Goal: Navigation & Orientation: Find specific page/section

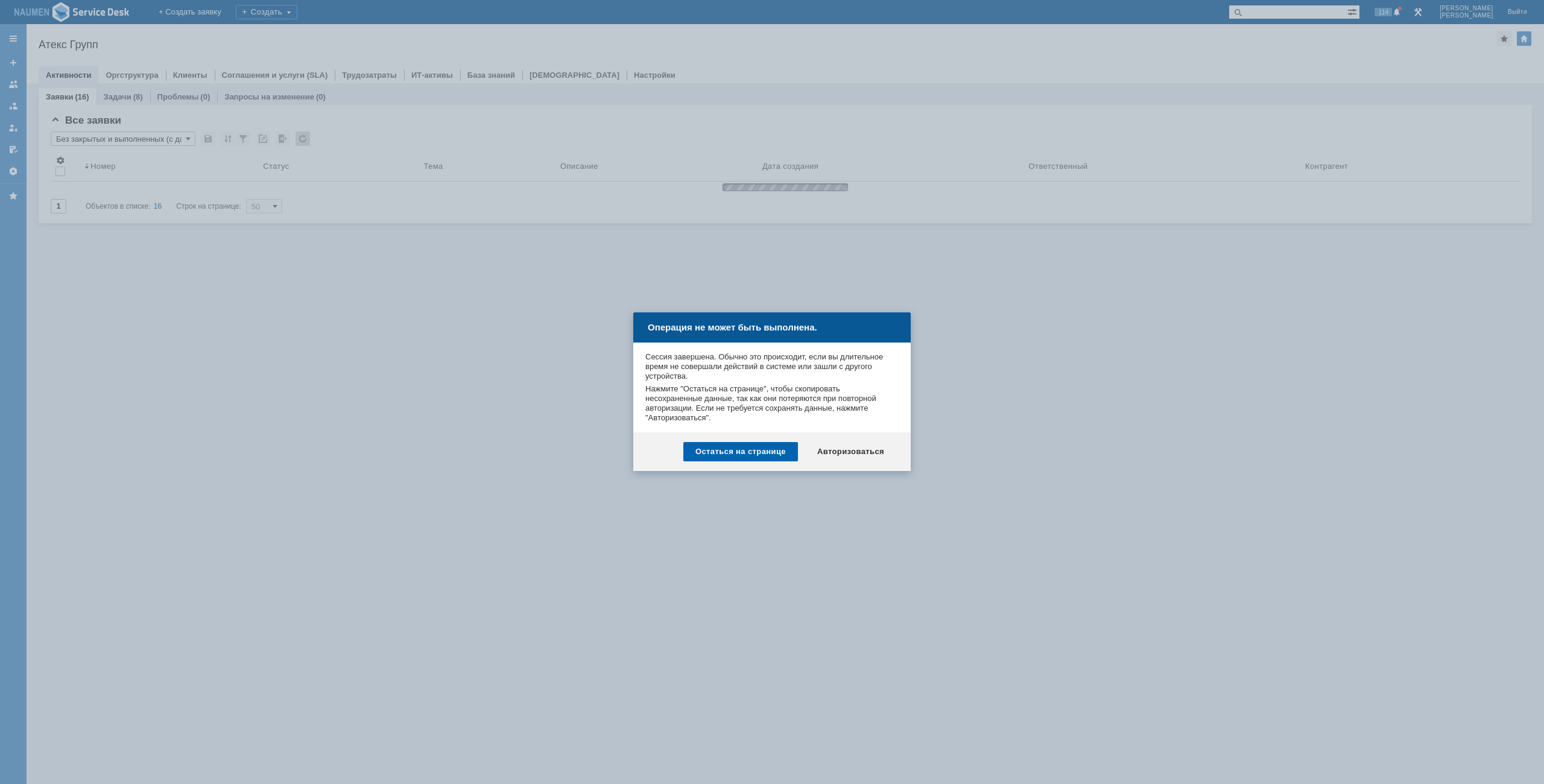
click at [775, 456] on div "Остаться на странице" at bounding box center [741, 452] width 115 height 19
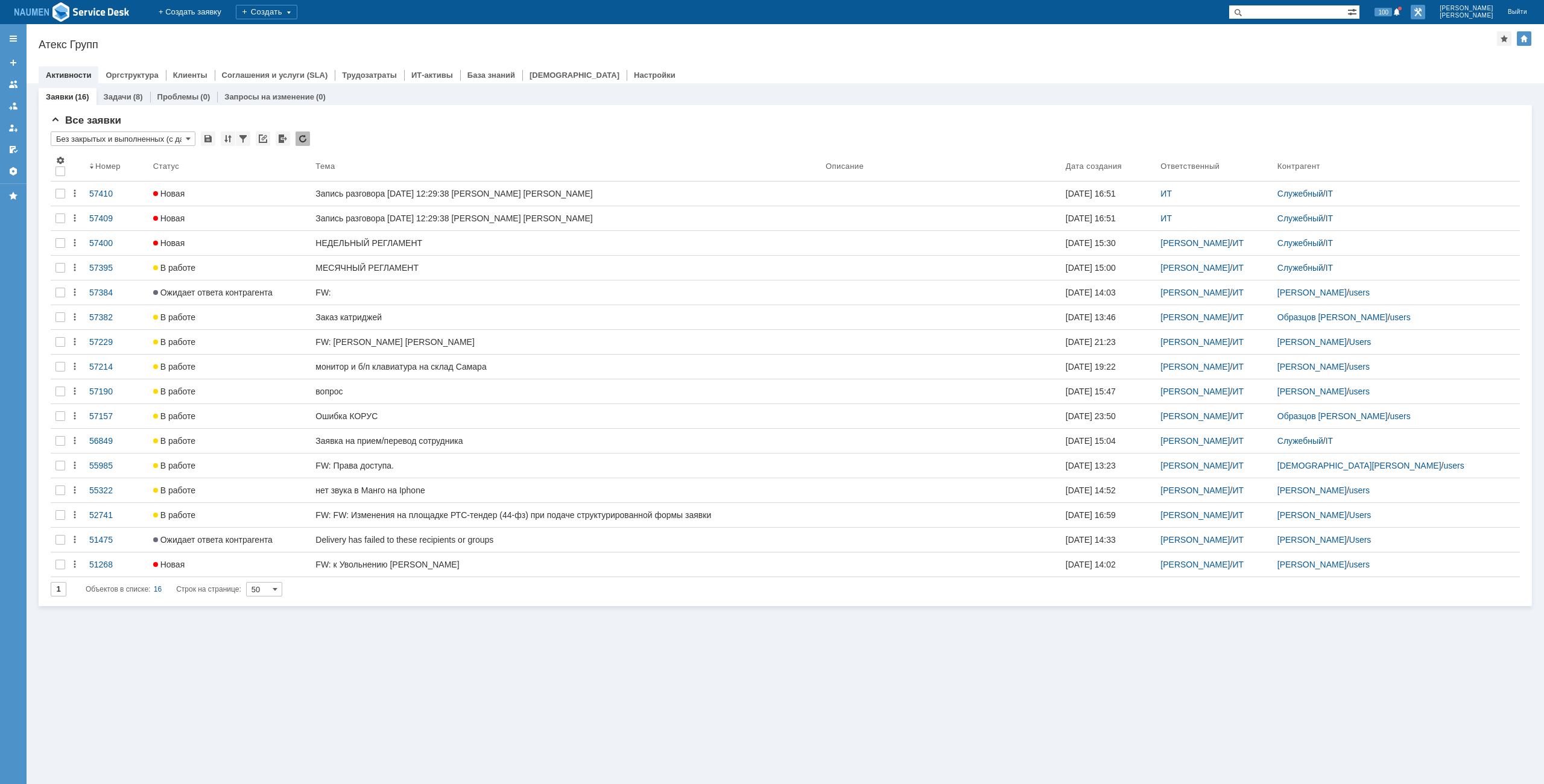
click at [1425, 18] on link at bounding box center [1418, 13] width 15 height 15
click at [1469, 8] on span "[PERSON_NAME]" at bounding box center [1466, 9] width 53 height 7
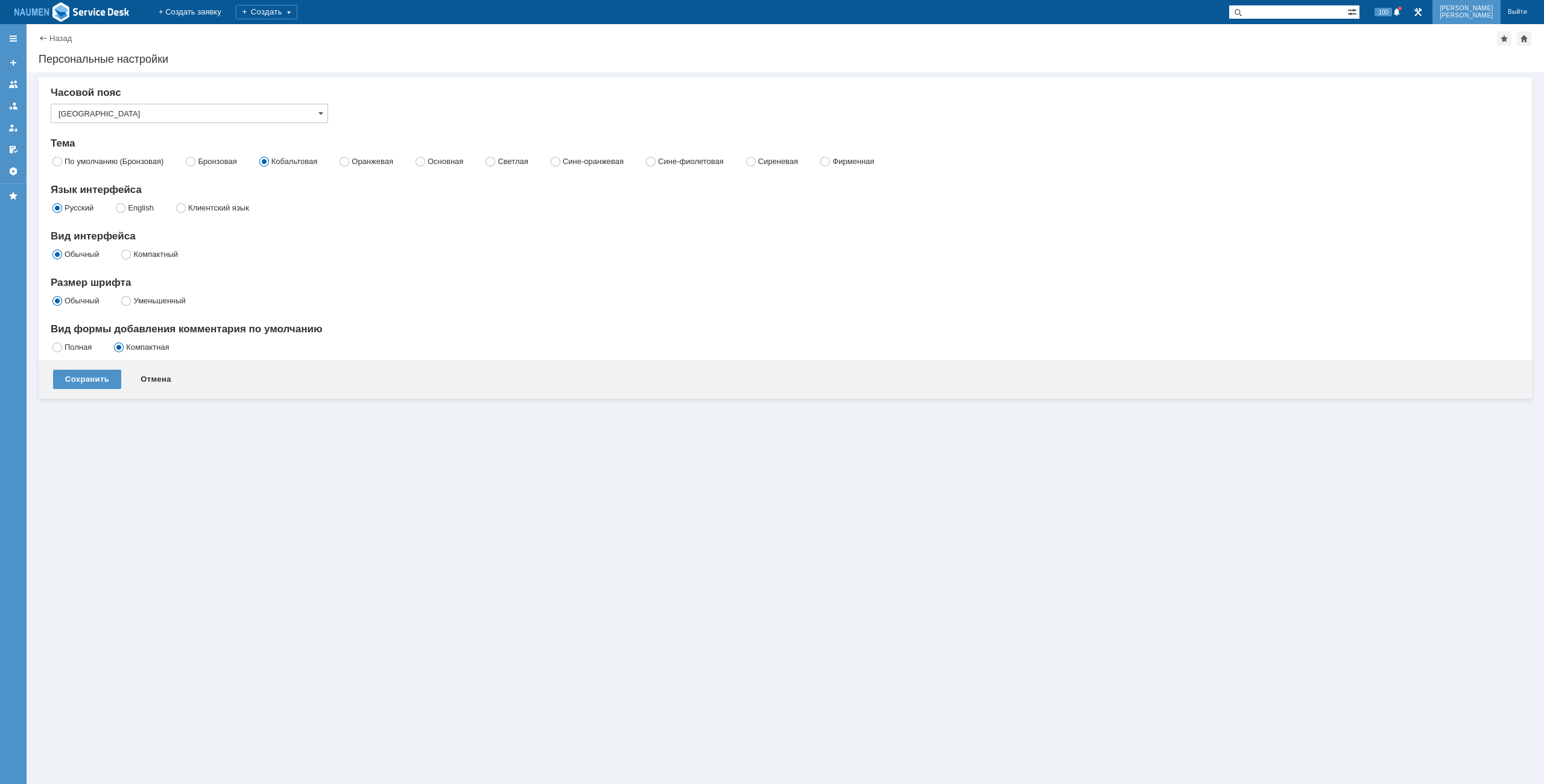
click at [1469, 8] on span "[PERSON_NAME]" at bounding box center [1466, 9] width 53 height 7
click at [1425, 13] on link at bounding box center [1418, 13] width 15 height 15
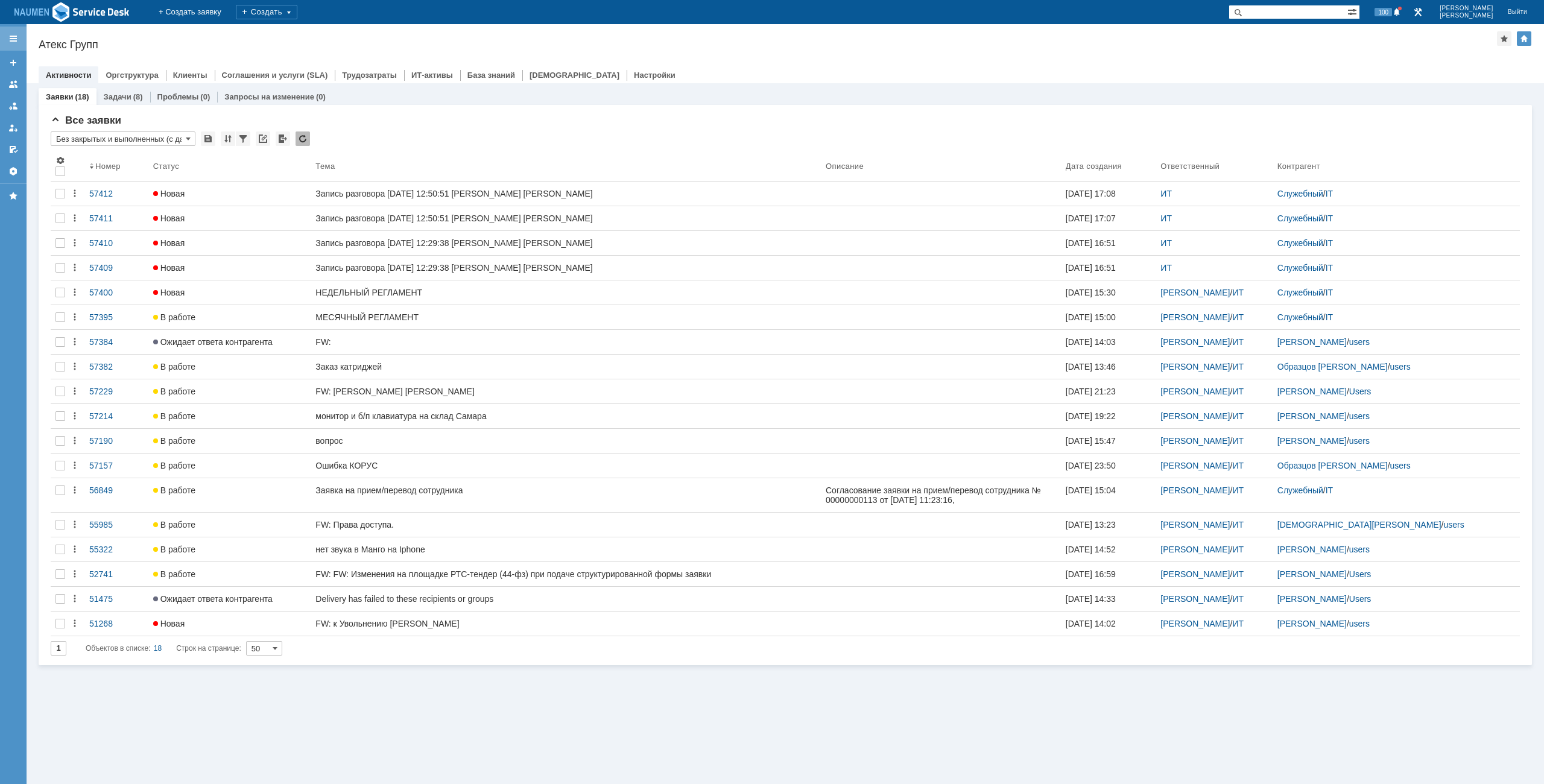
click at [11, 38] on div at bounding box center [13, 38] width 10 height 10
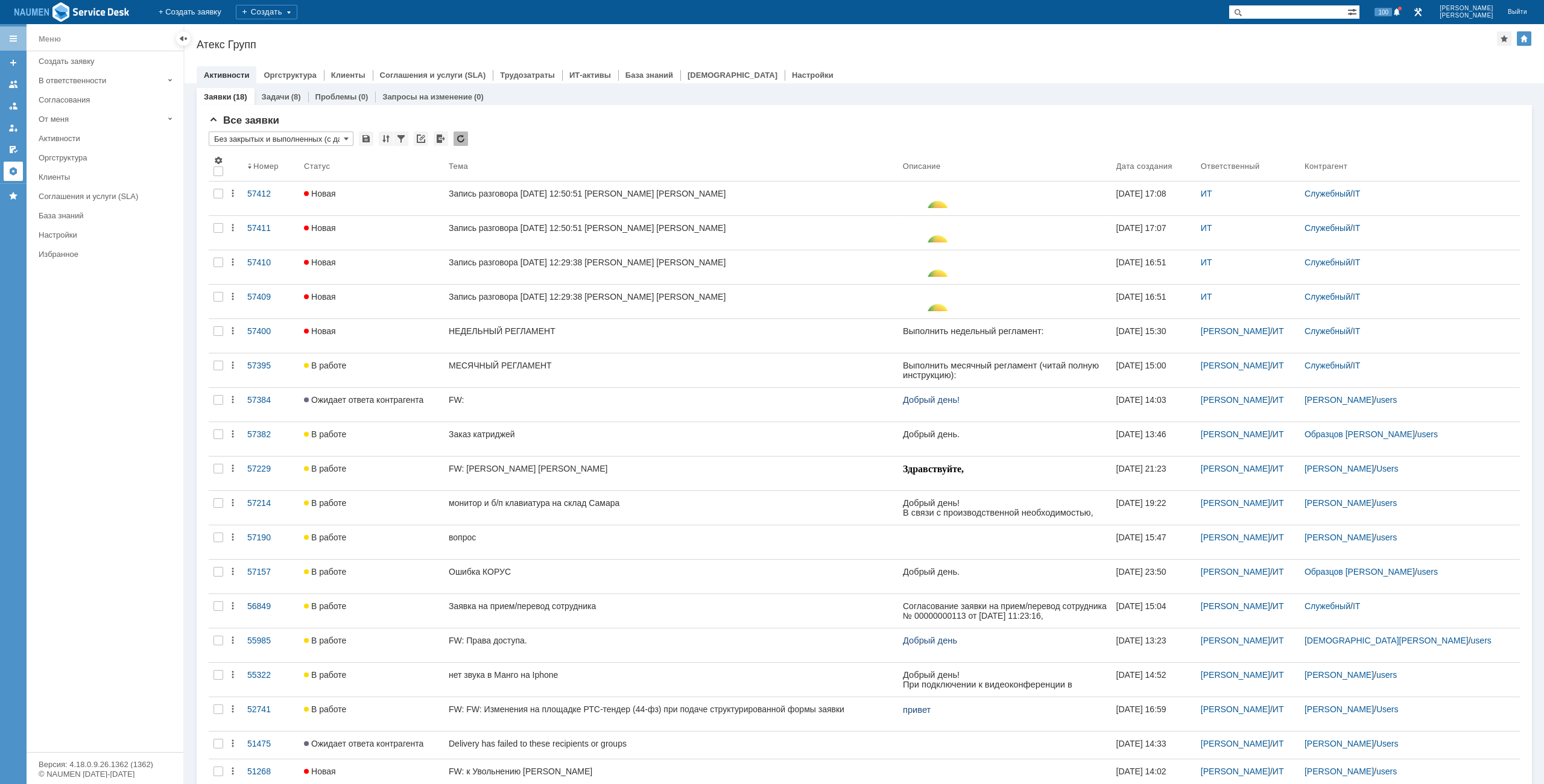
click at [11, 175] on div at bounding box center [13, 171] width 10 height 10
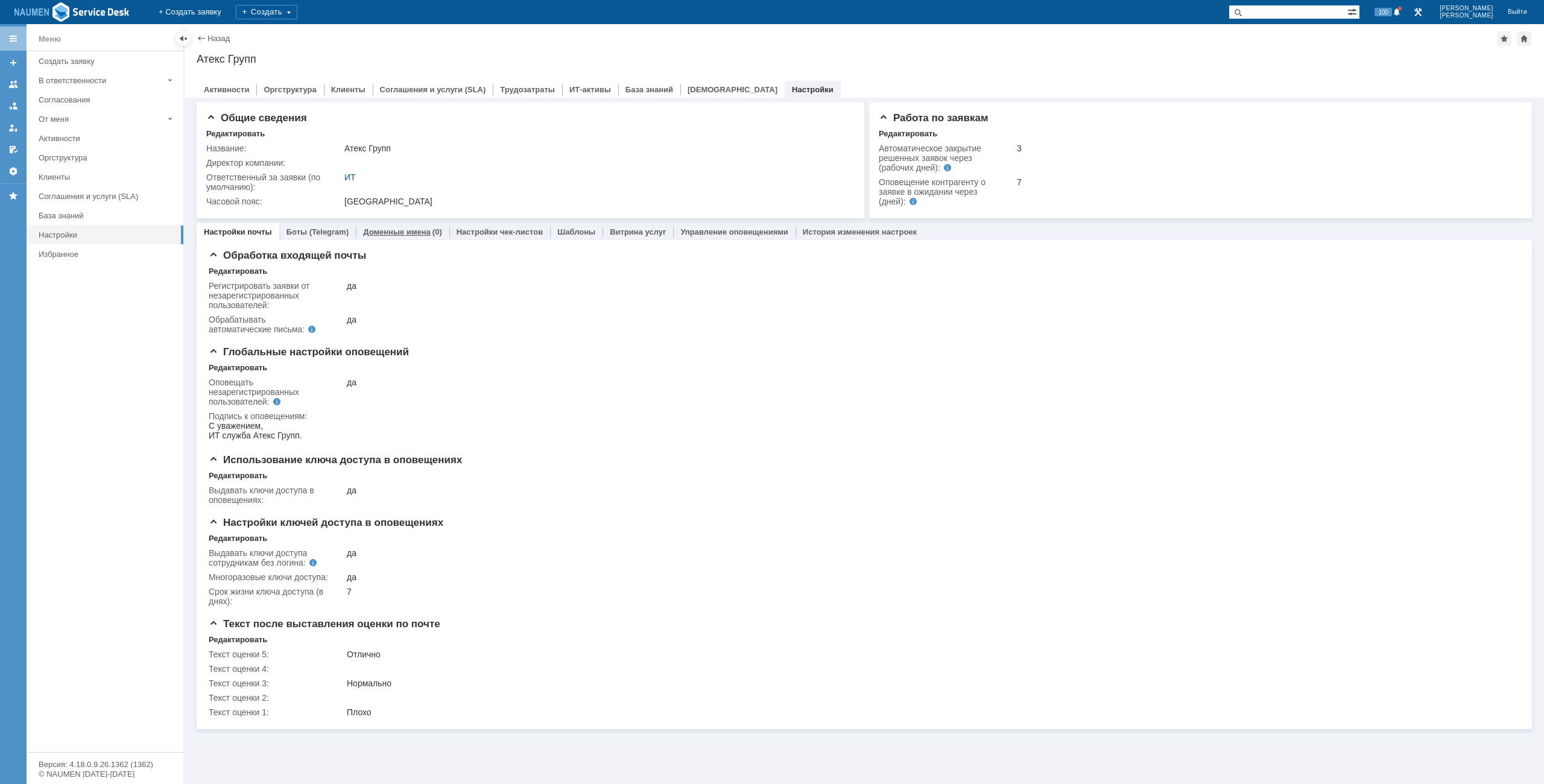
click at [398, 225] on div "Доменные имена (0)" at bounding box center [402, 232] width 93 height 18
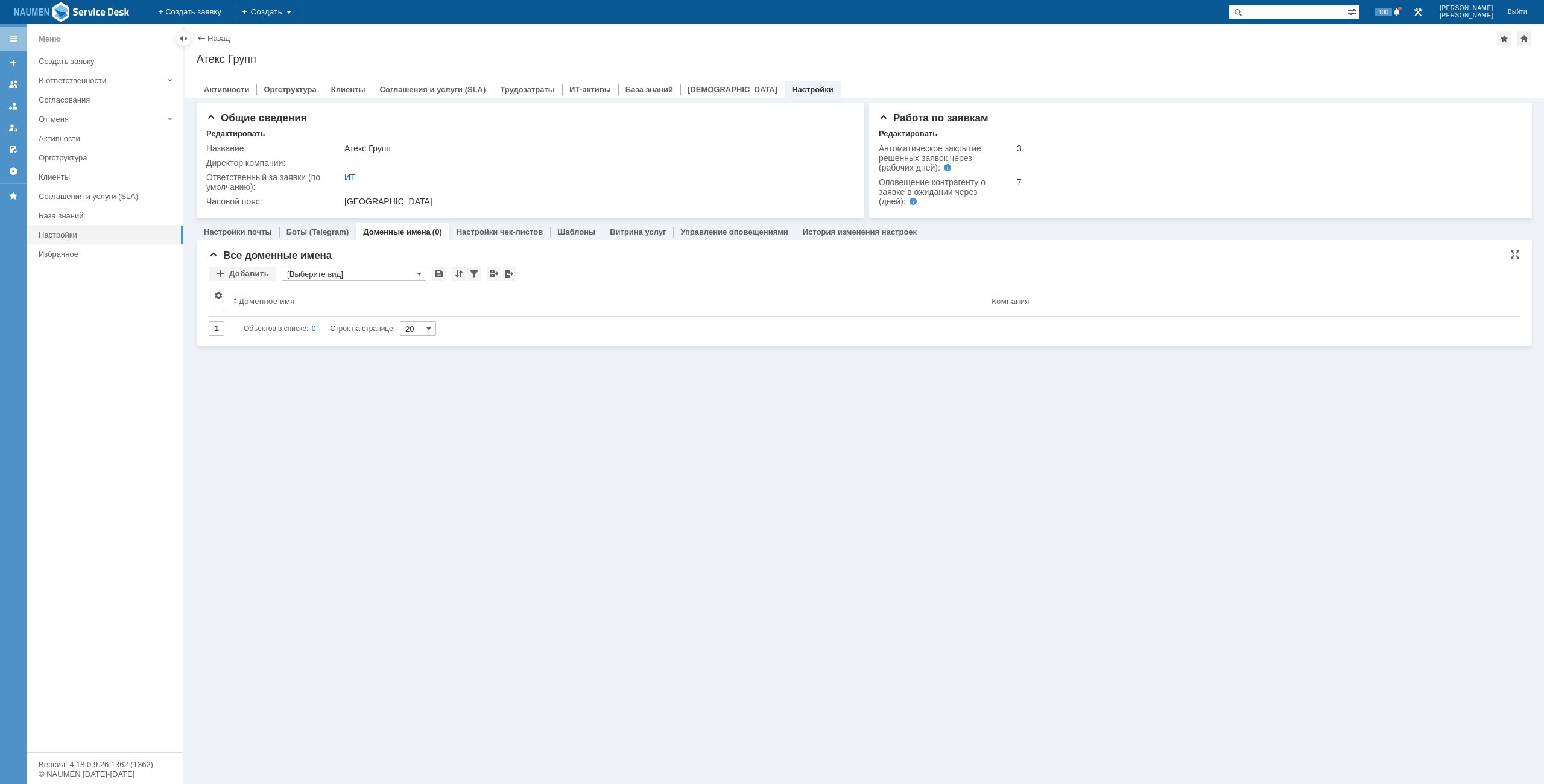
click at [370, 275] on input "[Выберите вид]" at bounding box center [353, 274] width 144 height 15
click at [375, 275] on input "text" at bounding box center [353, 274] width 144 height 15
click at [261, 235] on link "Настройки почты" at bounding box center [238, 232] width 68 height 9
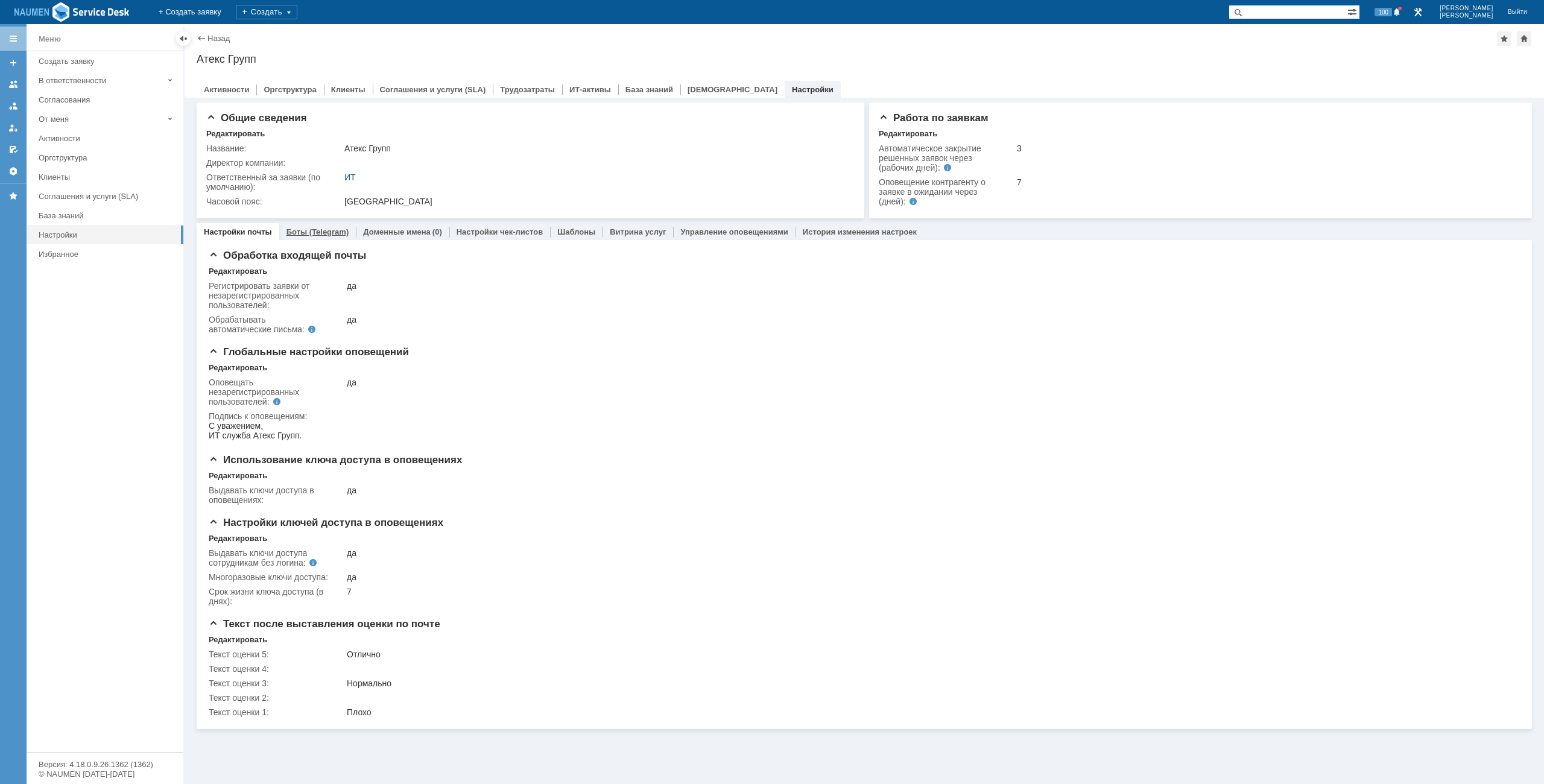
click at [326, 234] on link "Боты (Telegram)" at bounding box center [318, 232] width 63 height 9
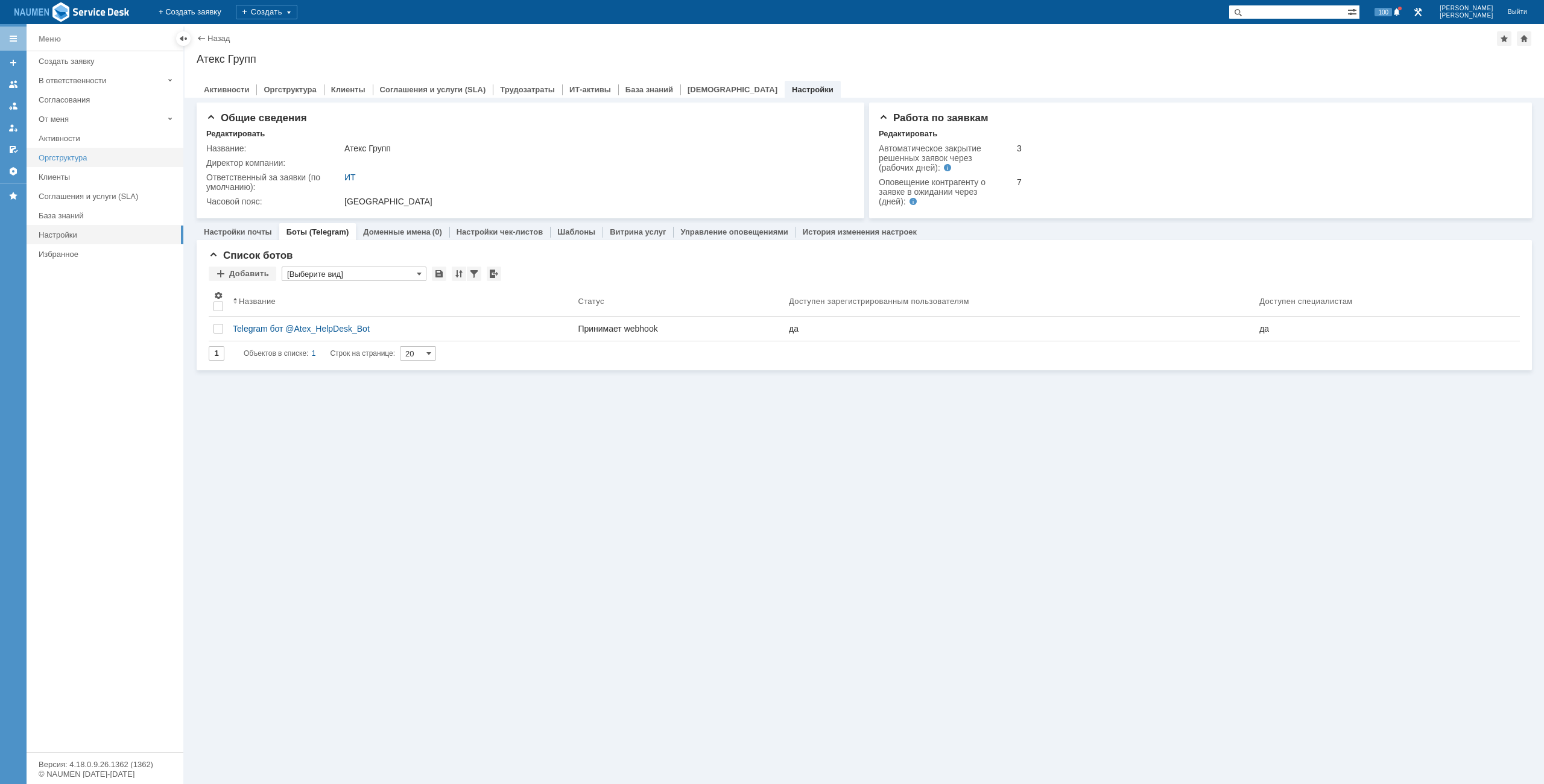
click at [57, 161] on div "Оргструктура" at bounding box center [107, 158] width 138 height 9
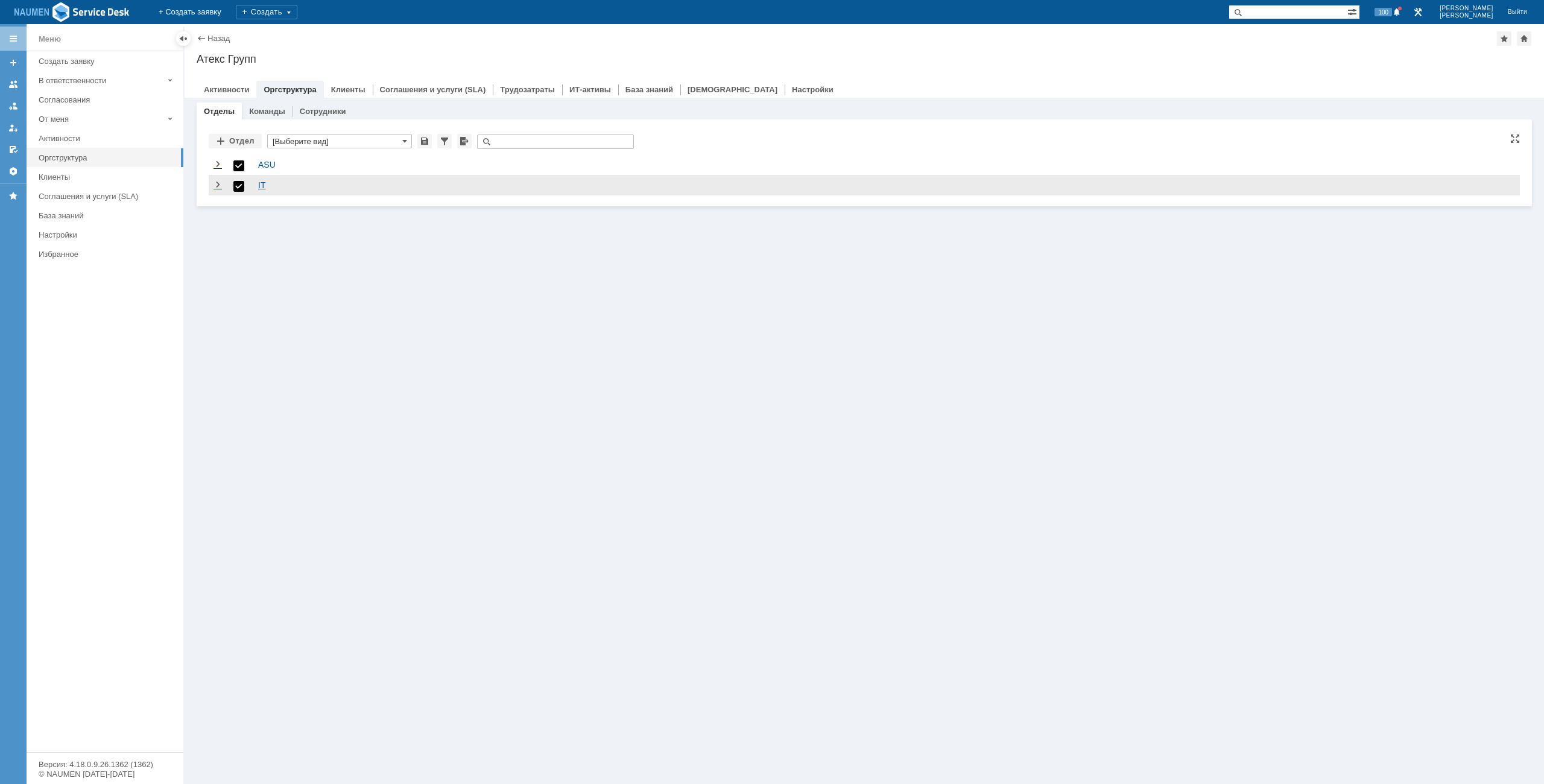
click at [259, 184] on link "IT" at bounding box center [262, 184] width 7 height 10
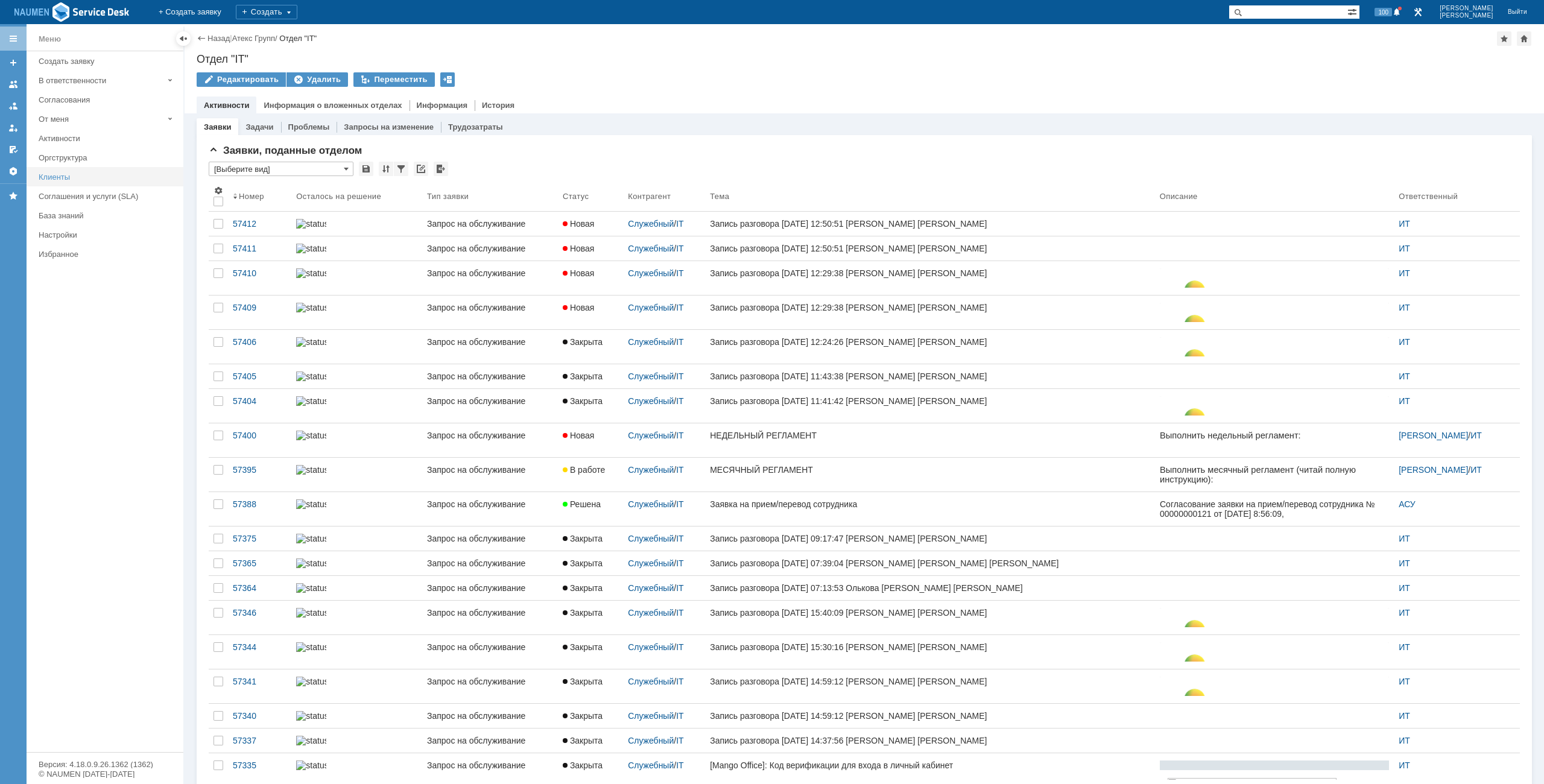
click at [68, 170] on link "Клиенты" at bounding box center [107, 176] width 147 height 19
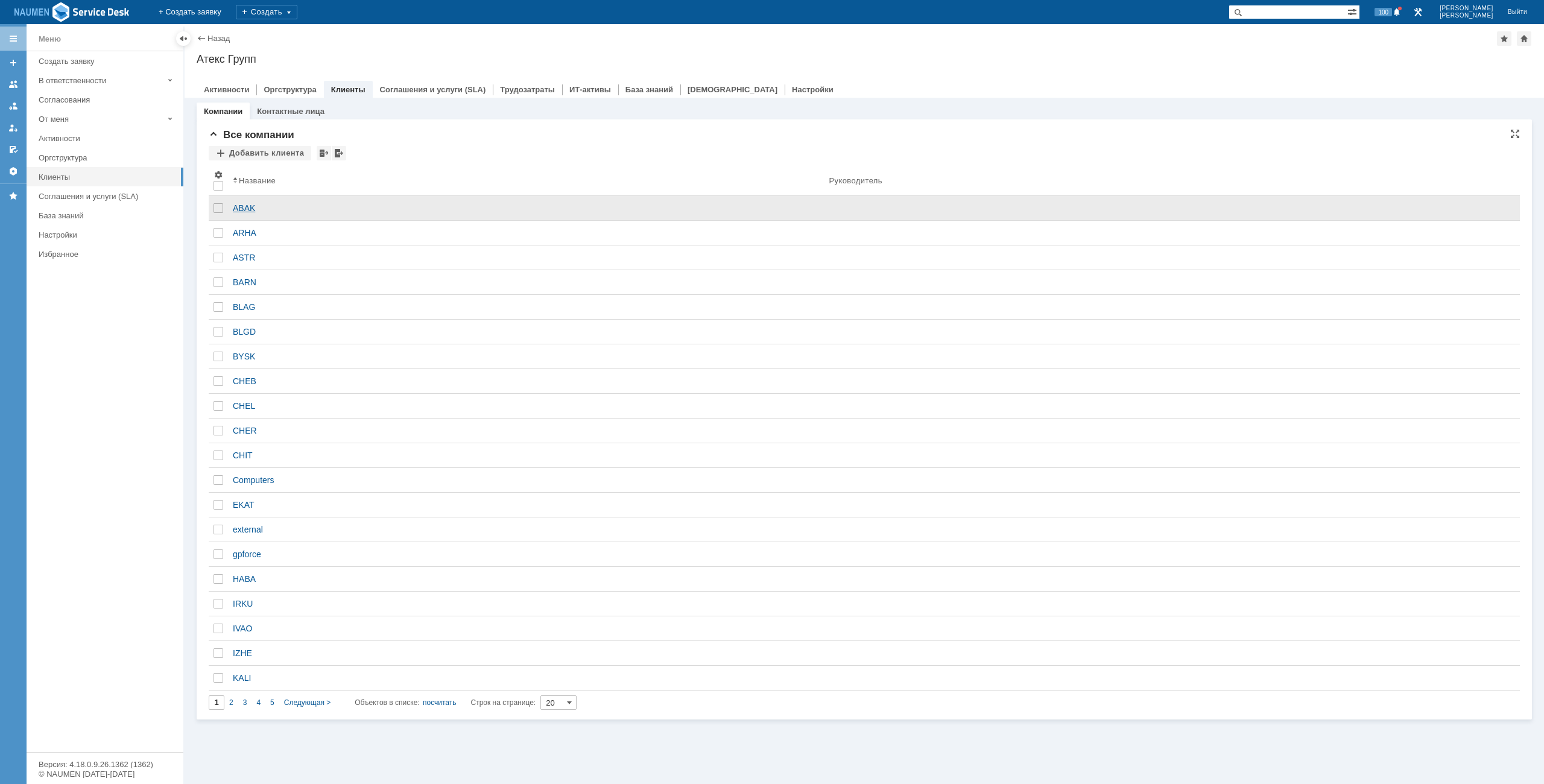
click at [235, 205] on div "ABAK" at bounding box center [526, 207] width 586 height 10
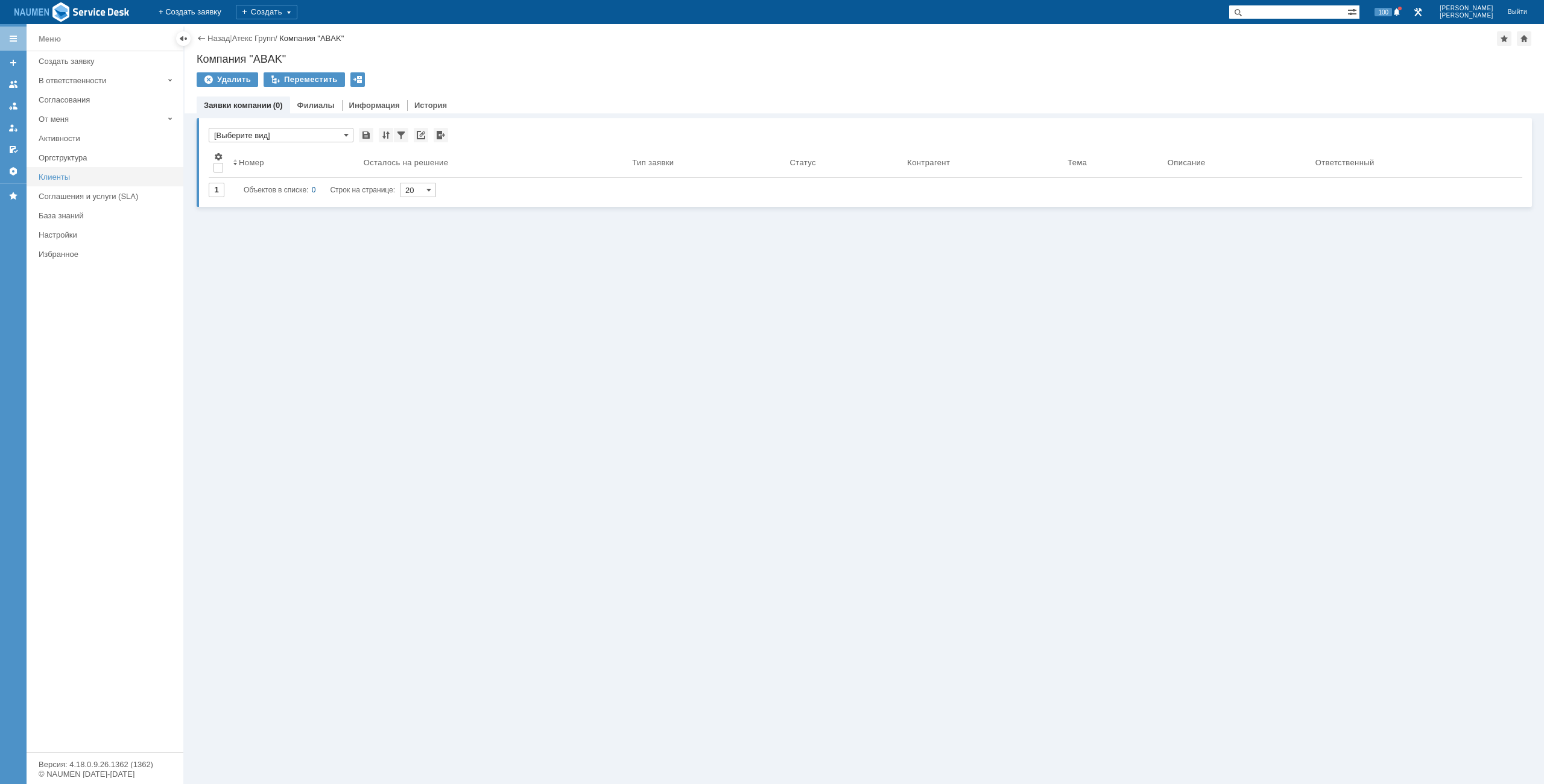
click at [65, 184] on link "Клиенты" at bounding box center [107, 176] width 147 height 19
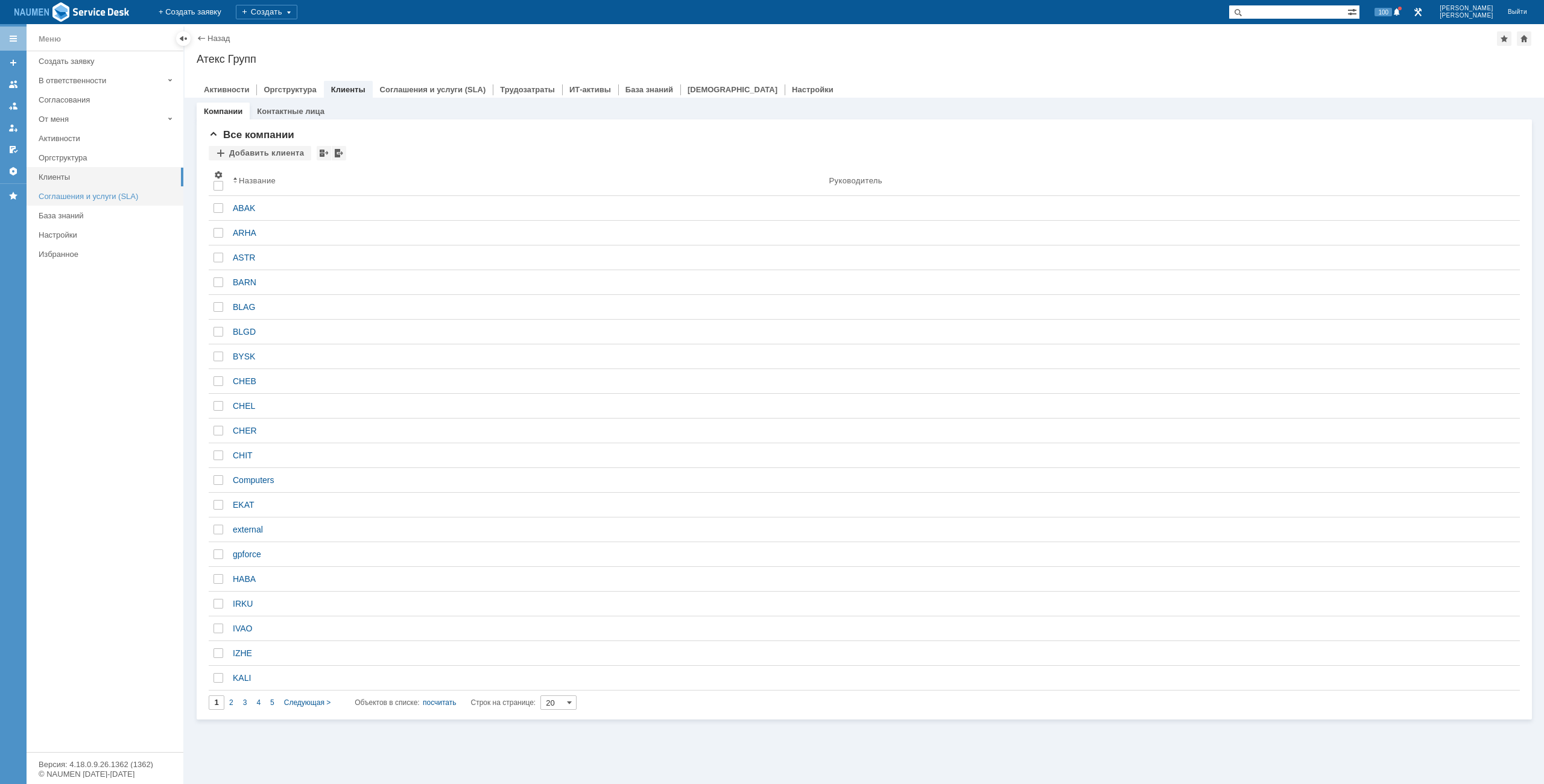
click at [90, 197] on div "Соглашения и услуги (SLA)" at bounding box center [107, 196] width 138 height 9
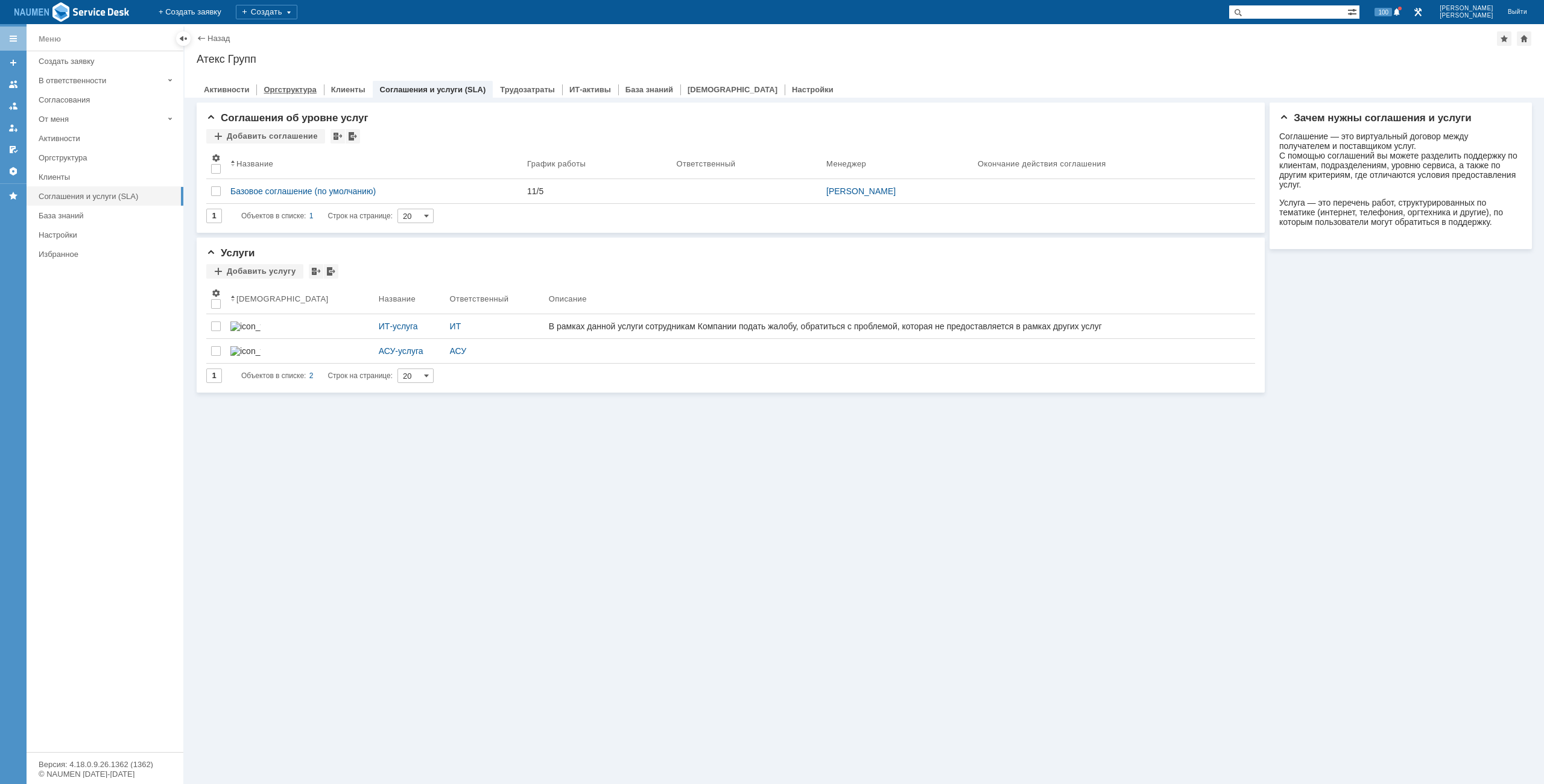
click at [312, 84] on div "Оргструктура" at bounding box center [290, 90] width 67 height 18
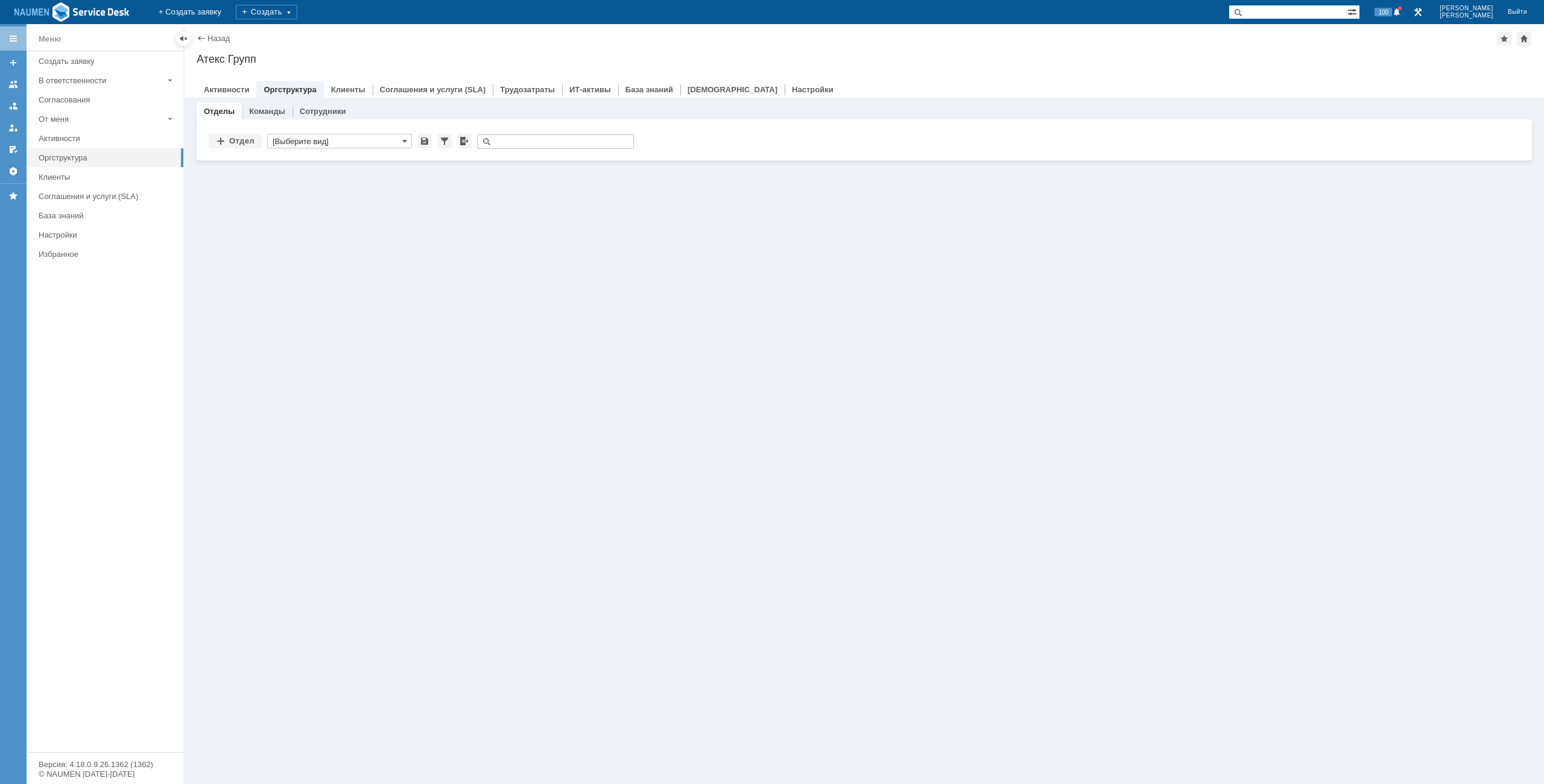
type input "[Выберите вид]"
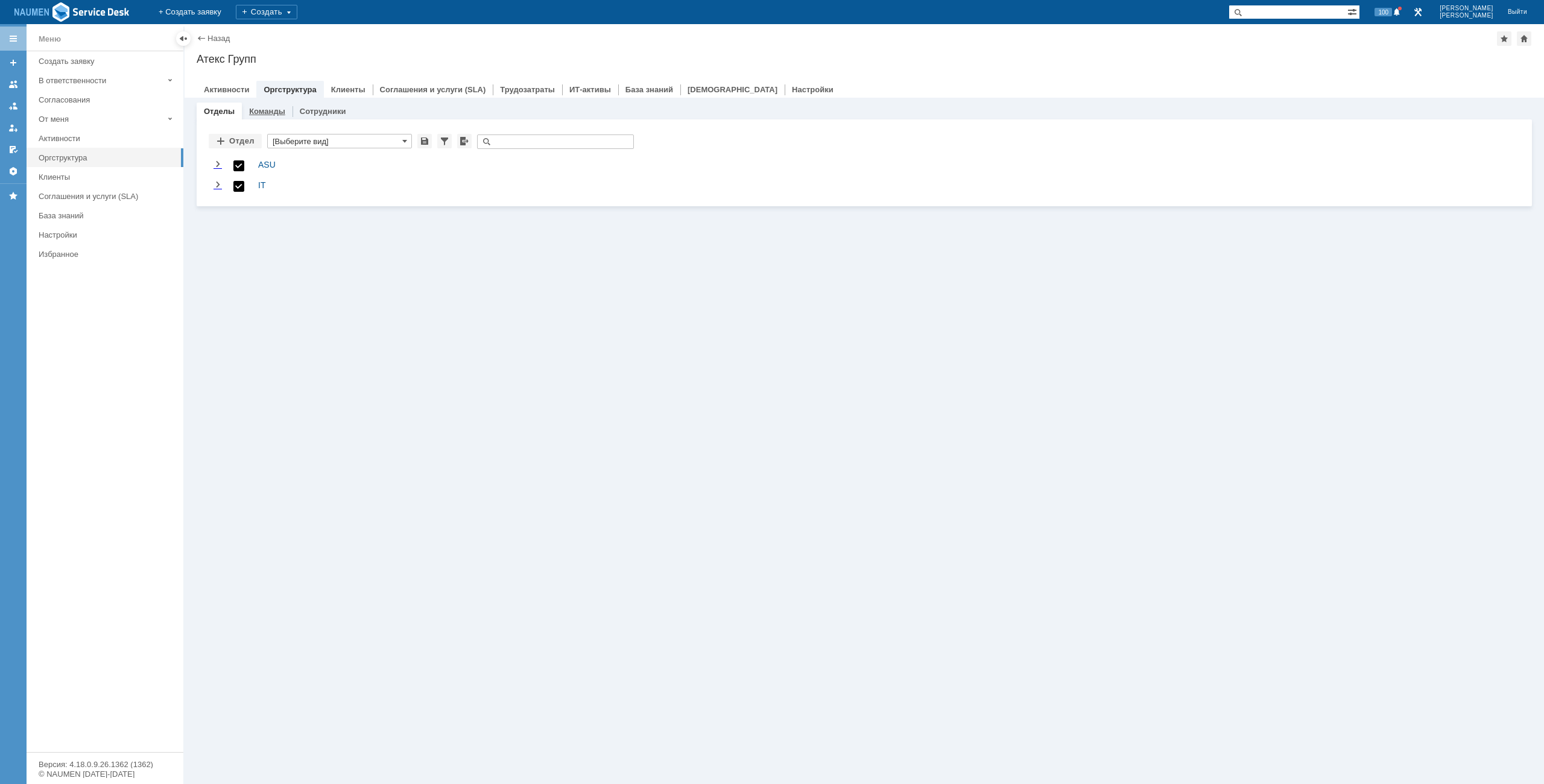
click at [270, 104] on div "Команды" at bounding box center [267, 111] width 50 height 18
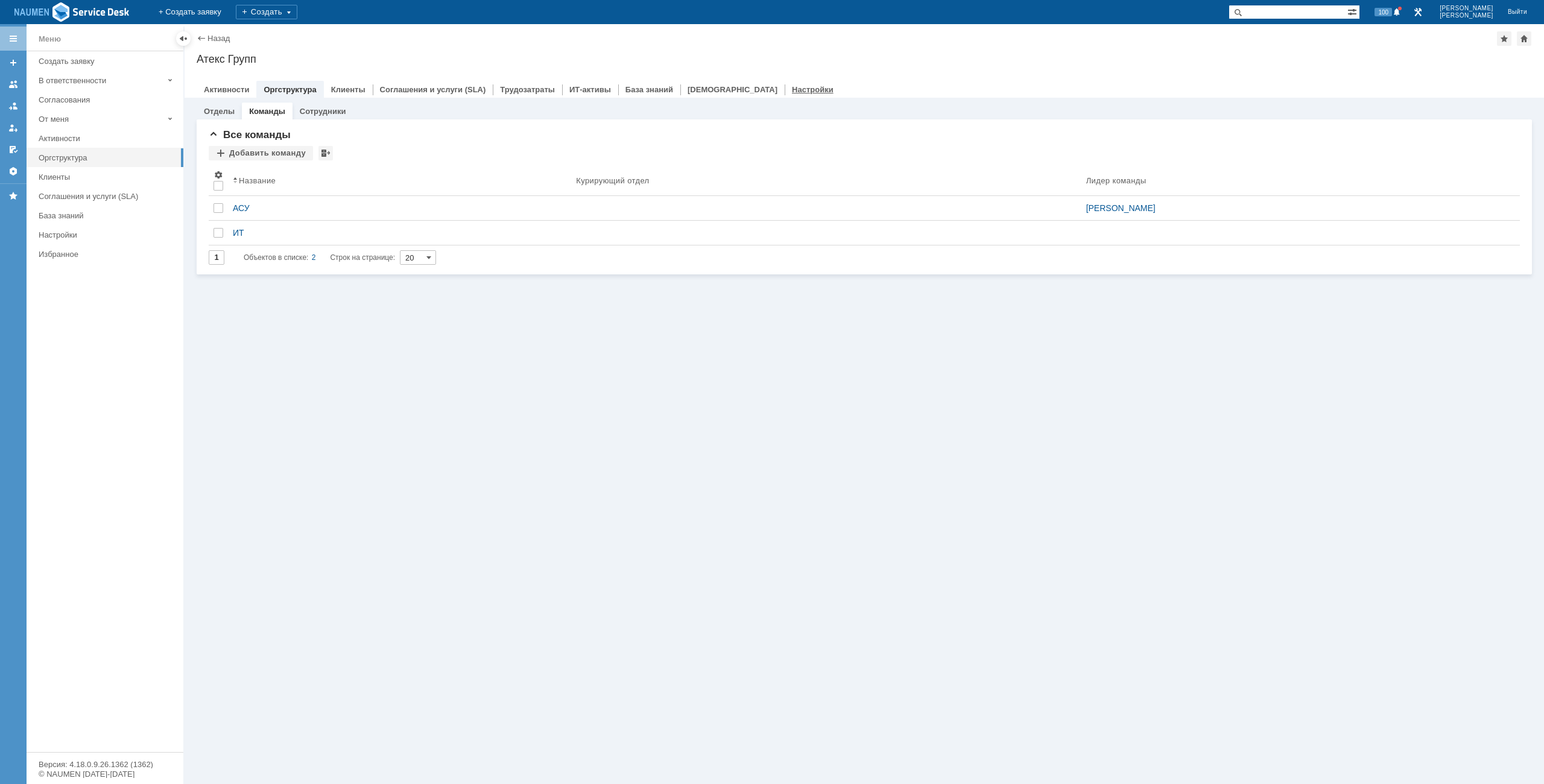
click at [792, 88] on link "Настройки" at bounding box center [812, 90] width 41 height 9
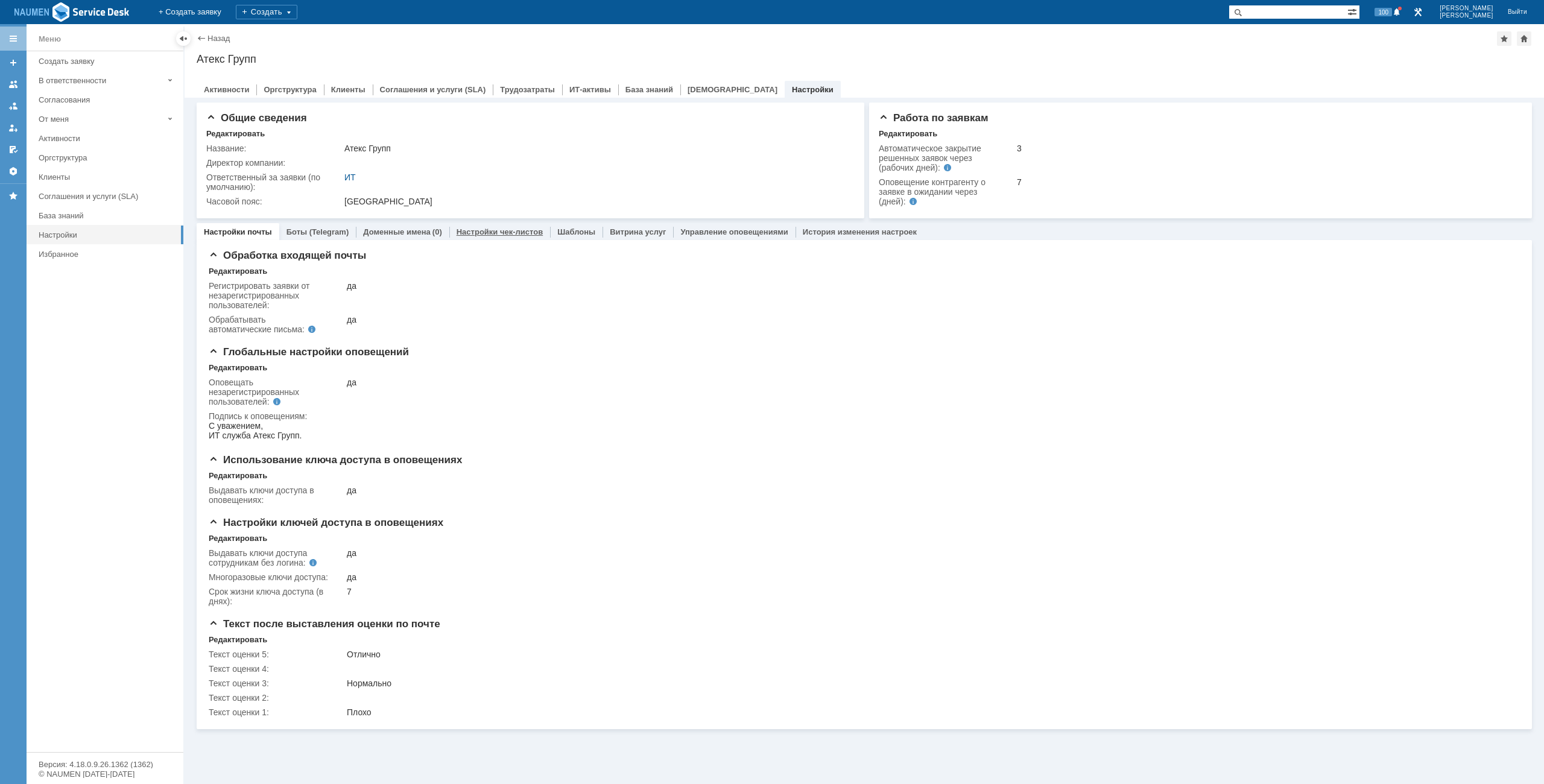
click at [509, 234] on link "Настройки чек-листов" at bounding box center [499, 232] width 86 height 9
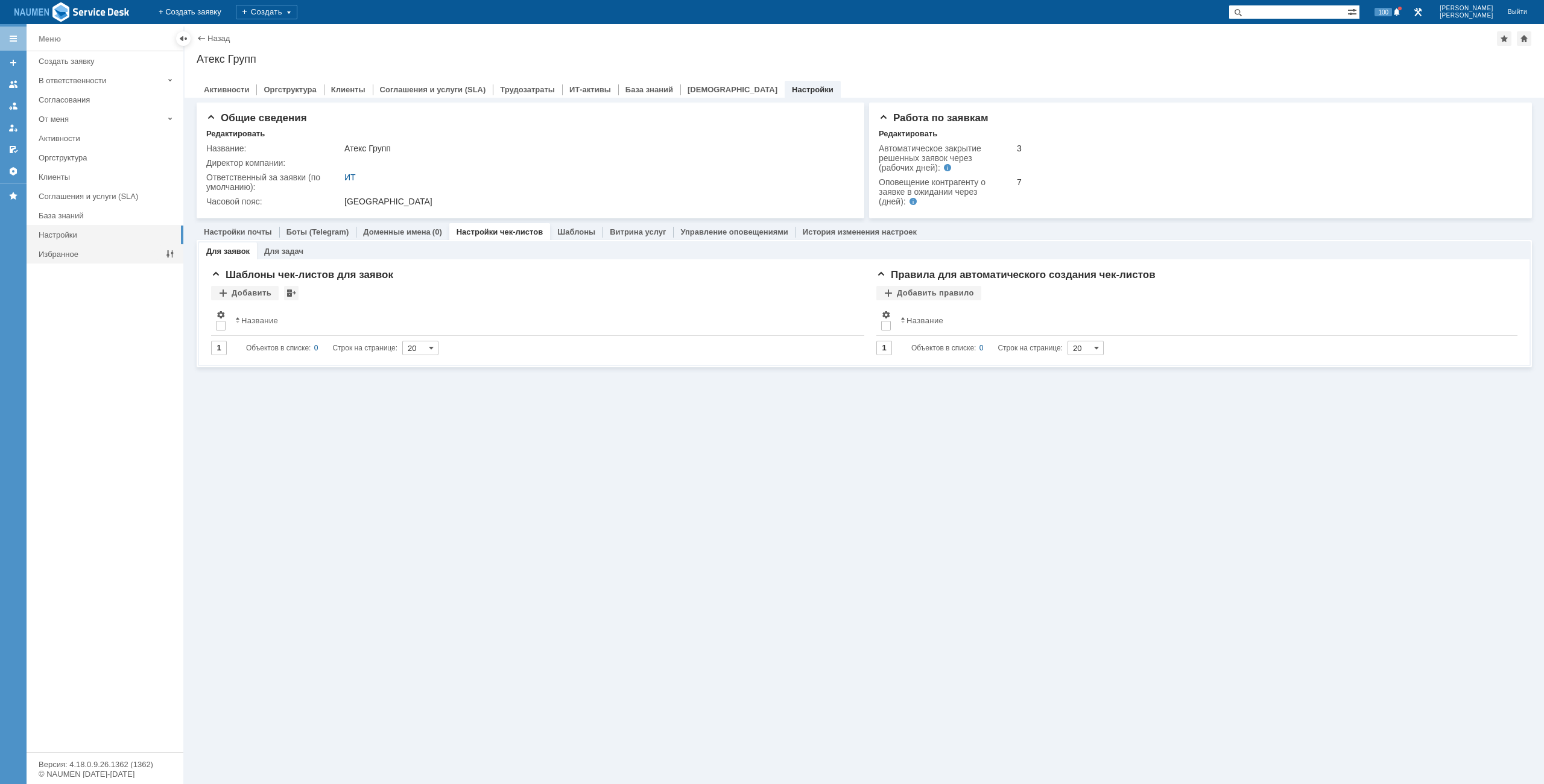
click at [87, 256] on div "Избранное" at bounding box center [101, 254] width 124 height 9
click at [72, 256] on div "Избранное" at bounding box center [101, 254] width 124 height 9
click at [56, 249] on div "Избранное" at bounding box center [101, 254] width 134 height 19
click at [15, 177] on link at bounding box center [13, 171] width 19 height 19
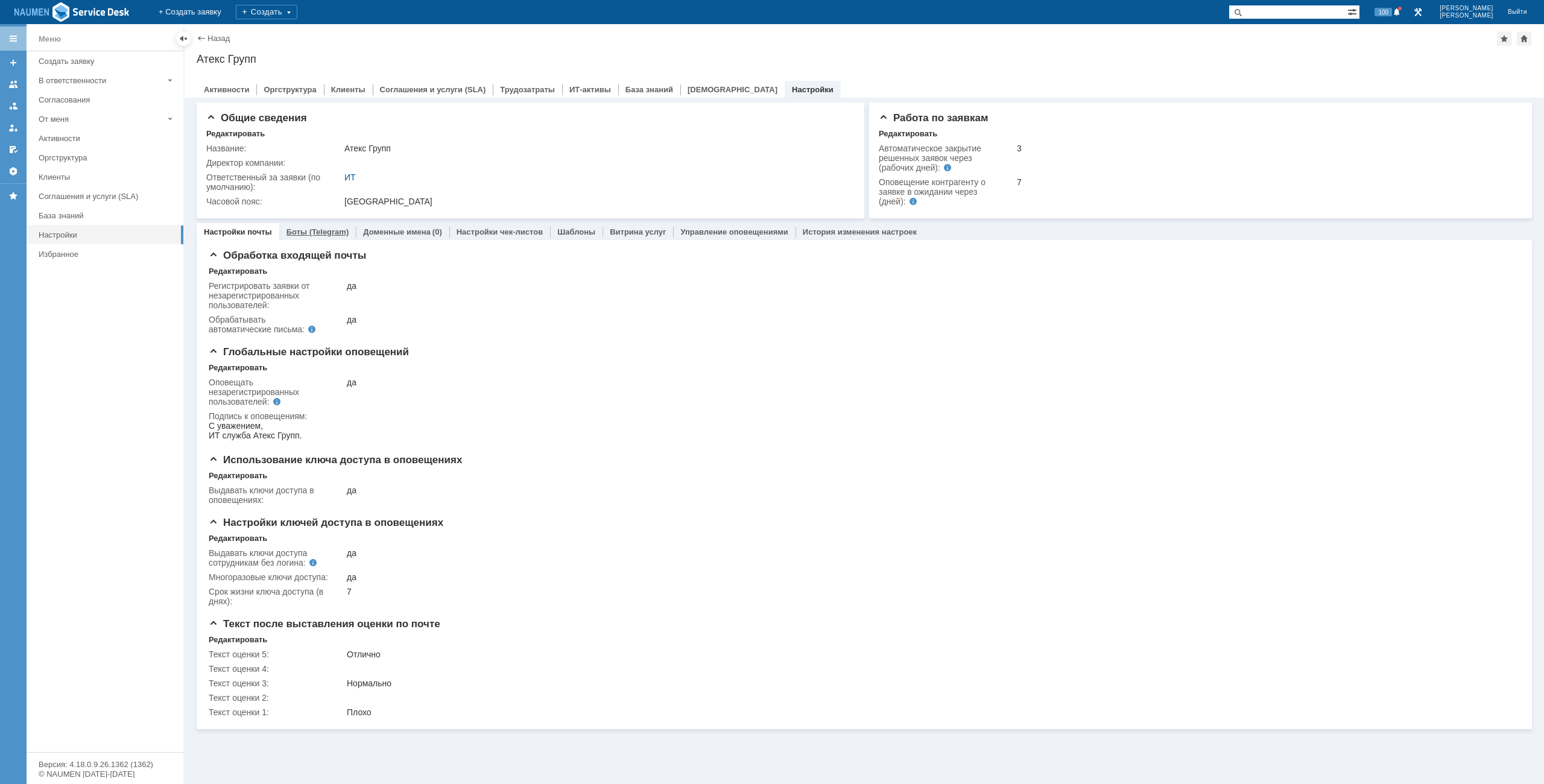
click at [301, 231] on link "Боты (Telegram)" at bounding box center [318, 232] width 63 height 9
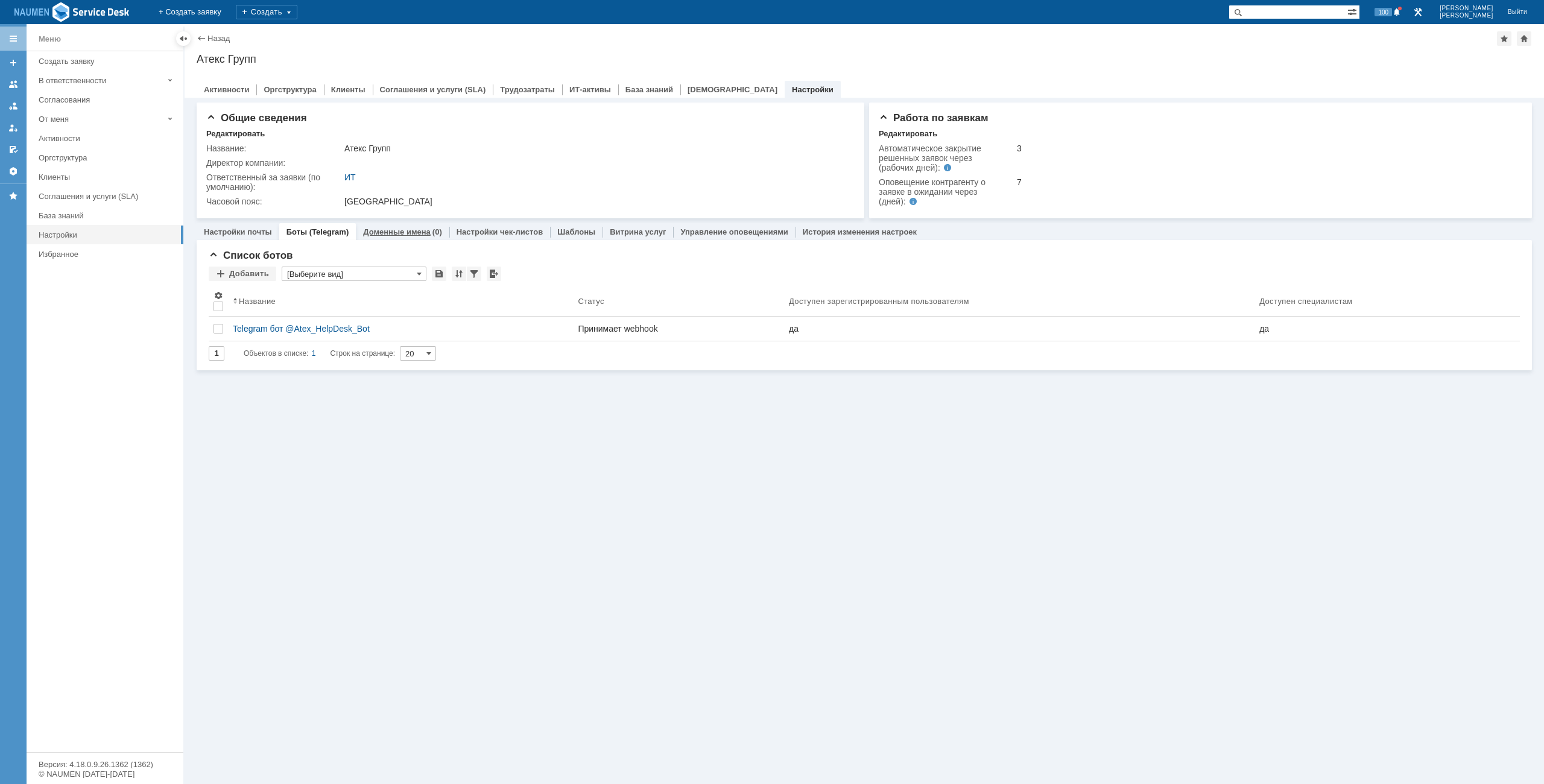
click at [398, 234] on link "Доменные имена" at bounding box center [396, 232] width 67 height 9
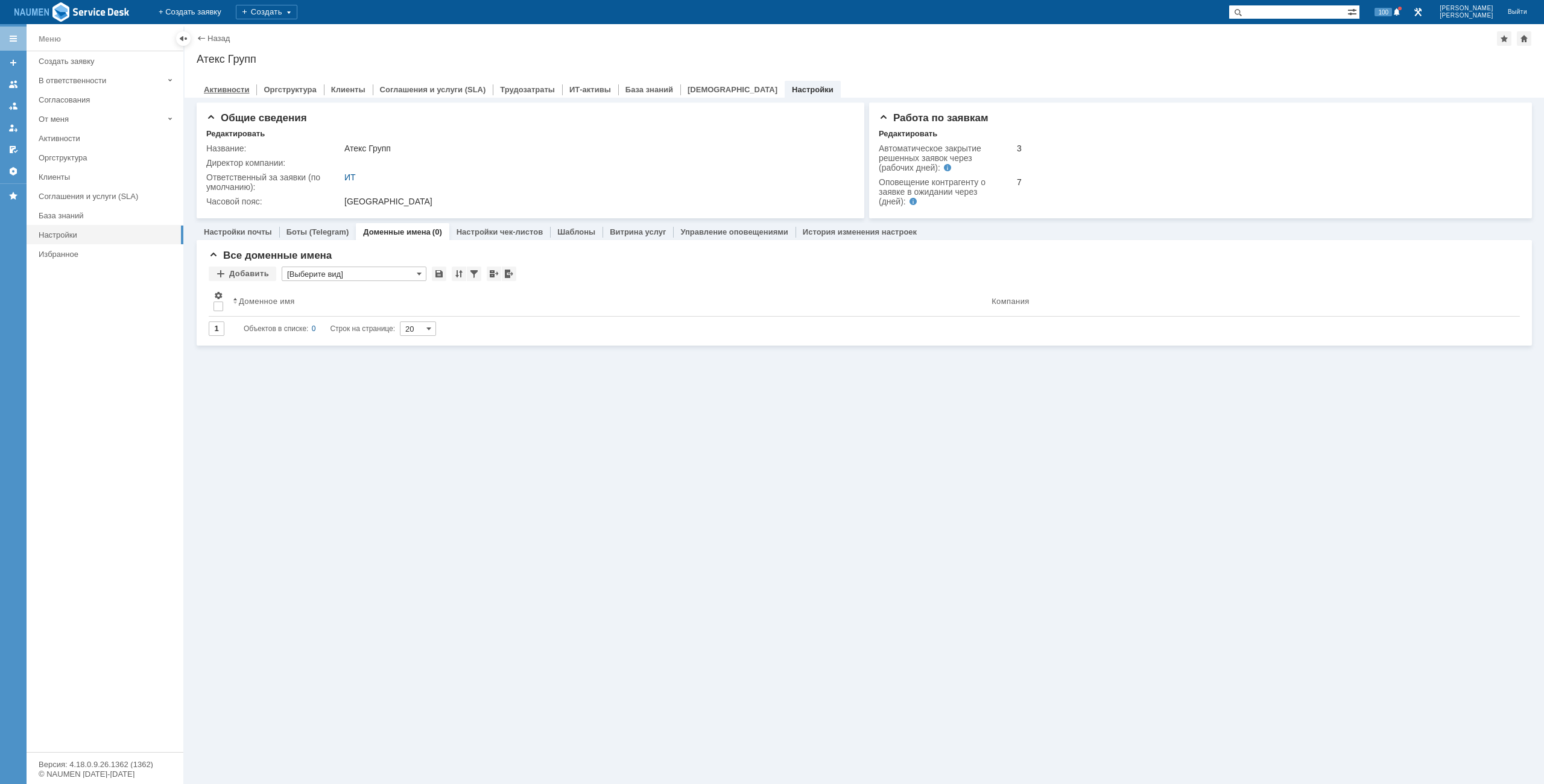
click at [229, 88] on link "Активности" at bounding box center [226, 90] width 45 height 9
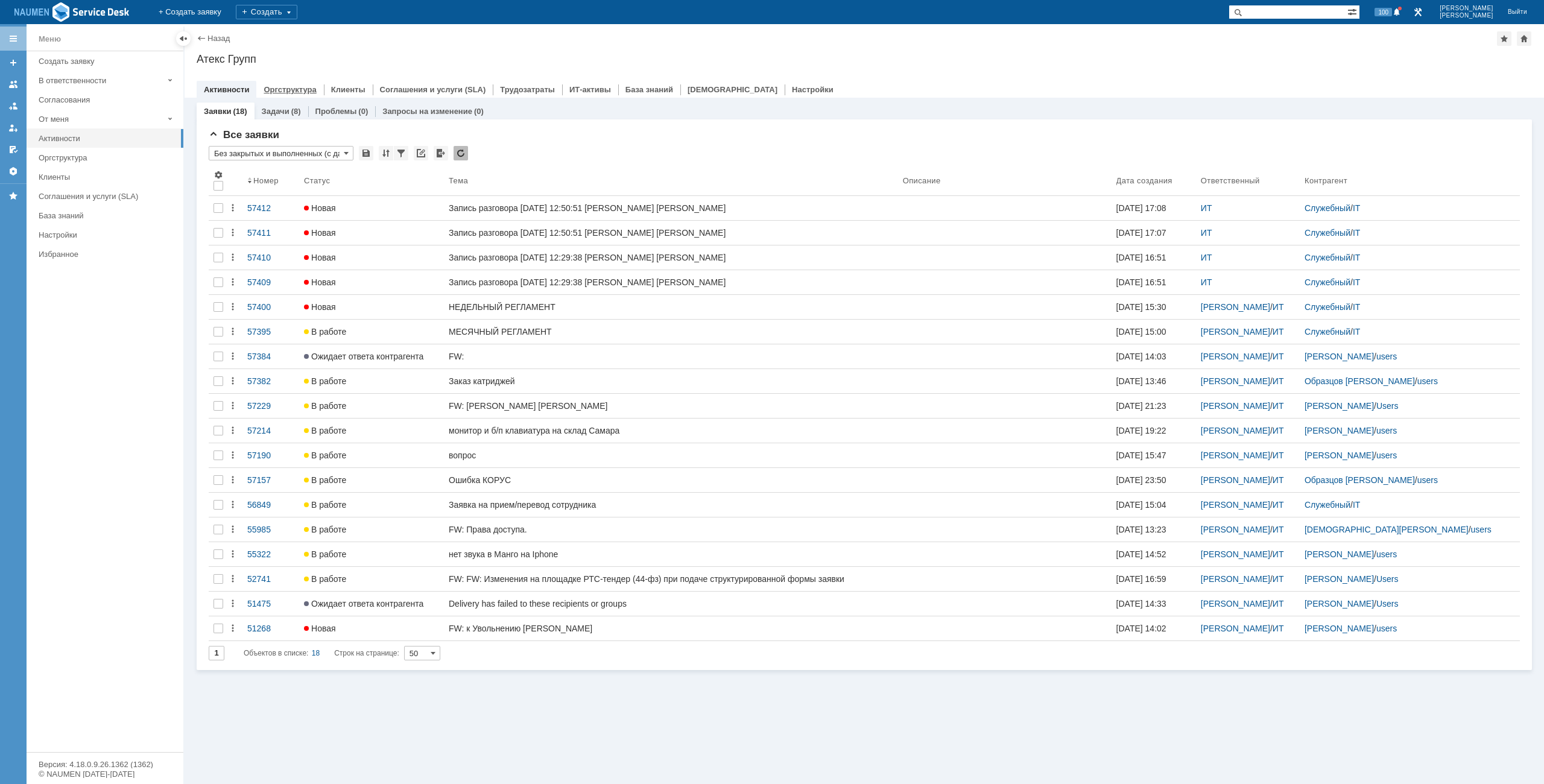
click at [284, 88] on link "Оргструктура" at bounding box center [290, 90] width 53 height 9
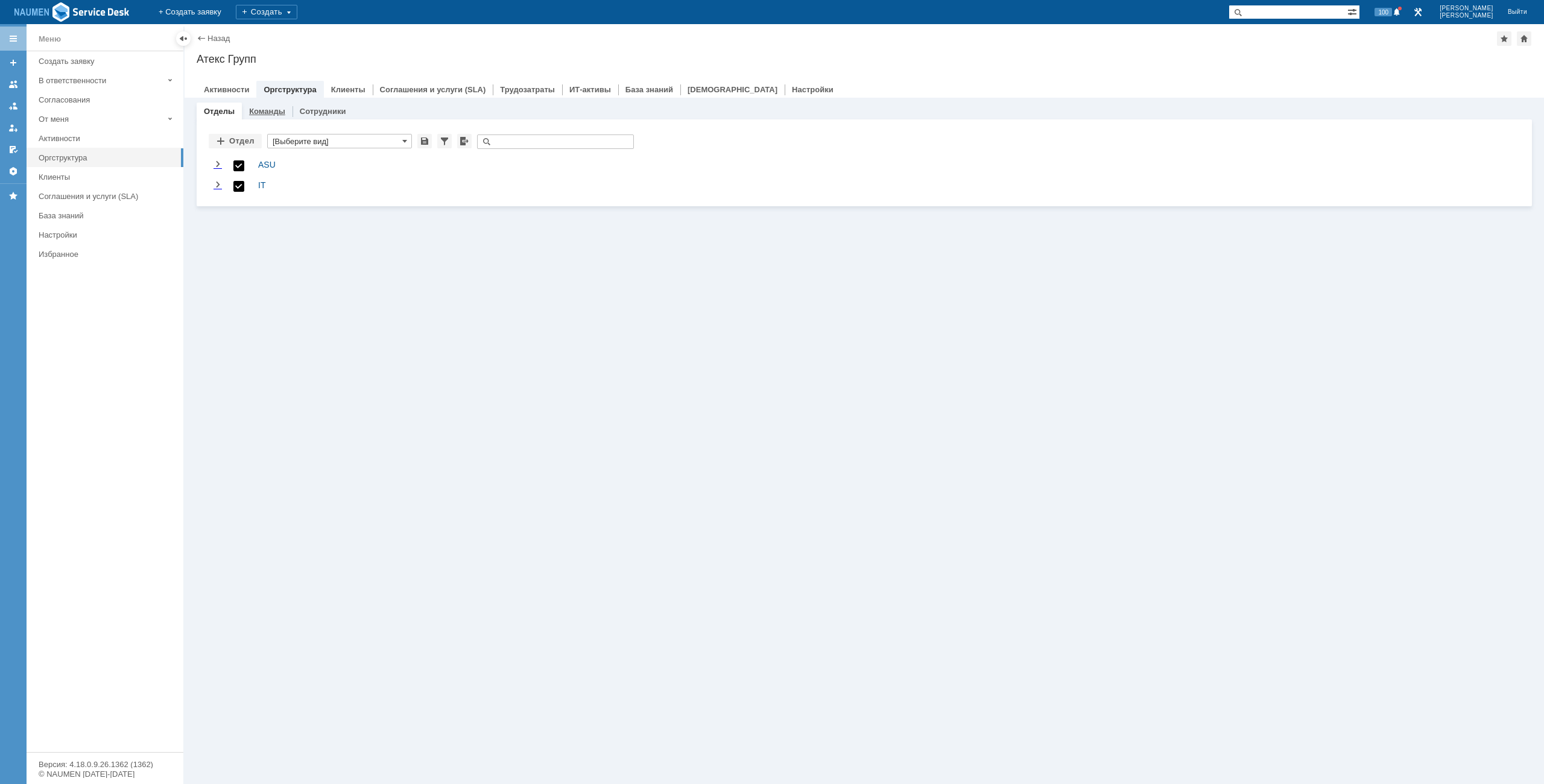
click at [264, 115] on div "Команды" at bounding box center [267, 111] width 50 height 18
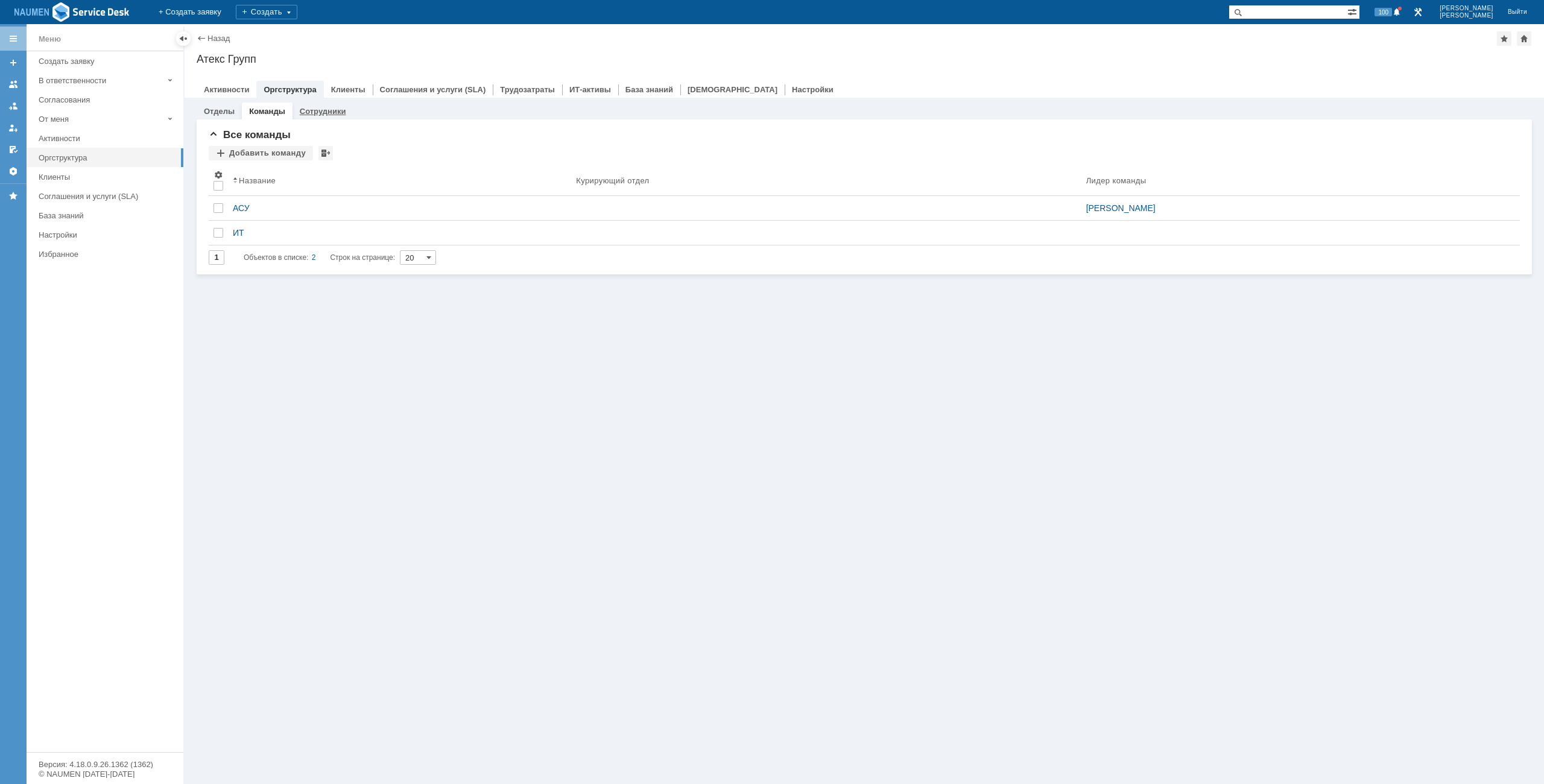
click at [315, 115] on link "Сотрудники" at bounding box center [323, 111] width 47 height 9
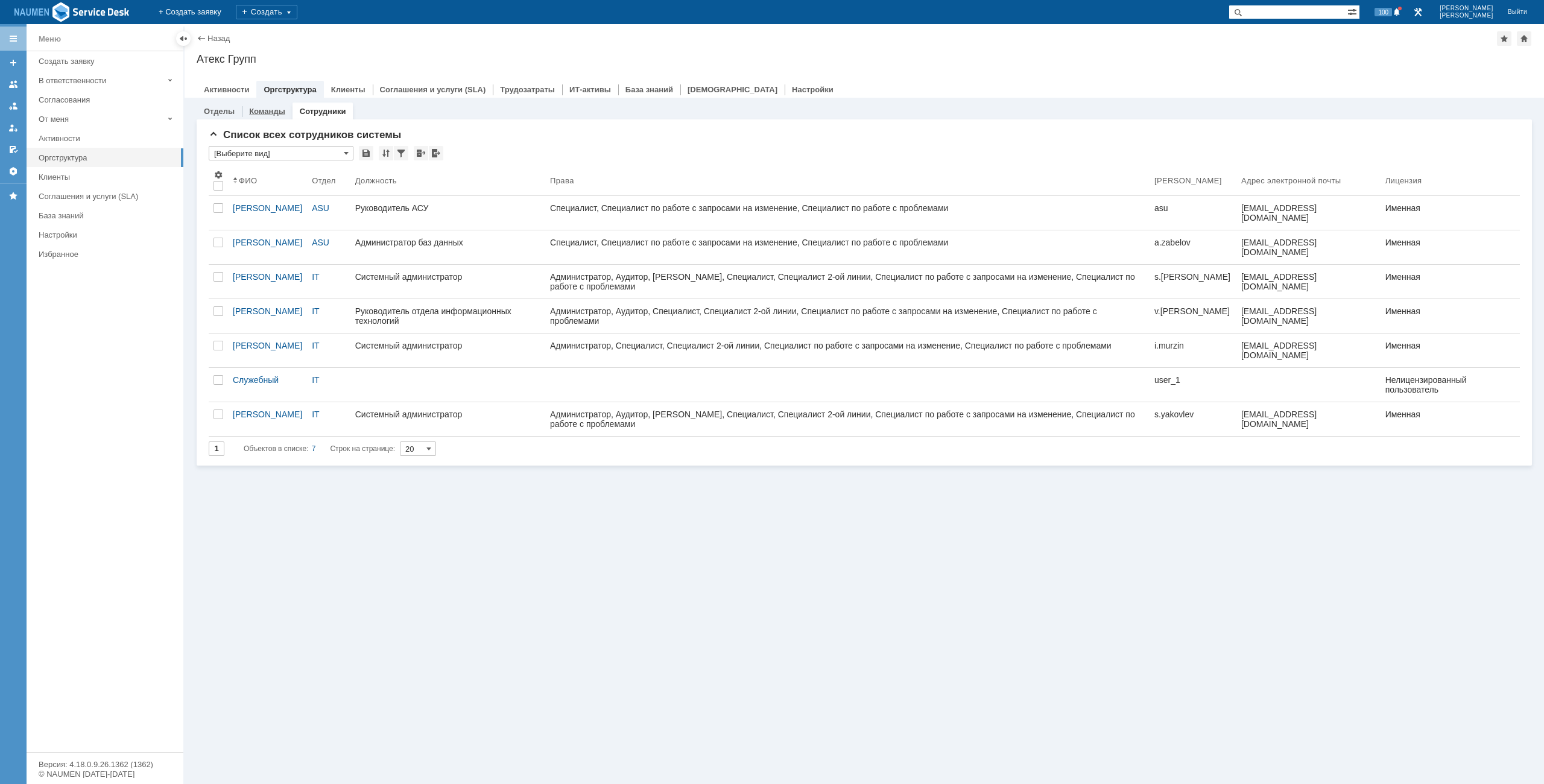
click at [267, 115] on link "Команды" at bounding box center [267, 111] width 36 height 9
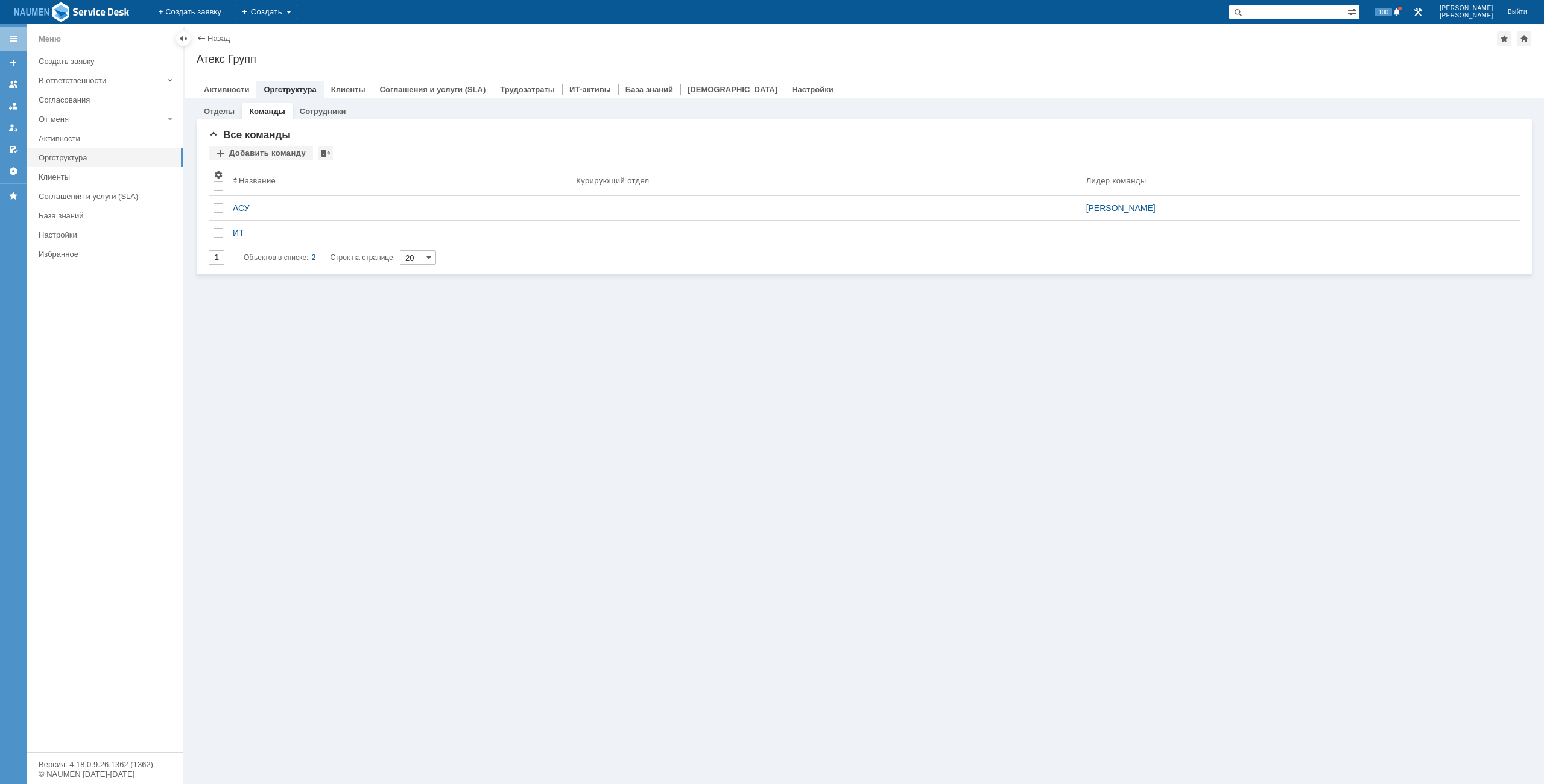
click at [313, 110] on link "Сотрудники" at bounding box center [323, 111] width 47 height 9
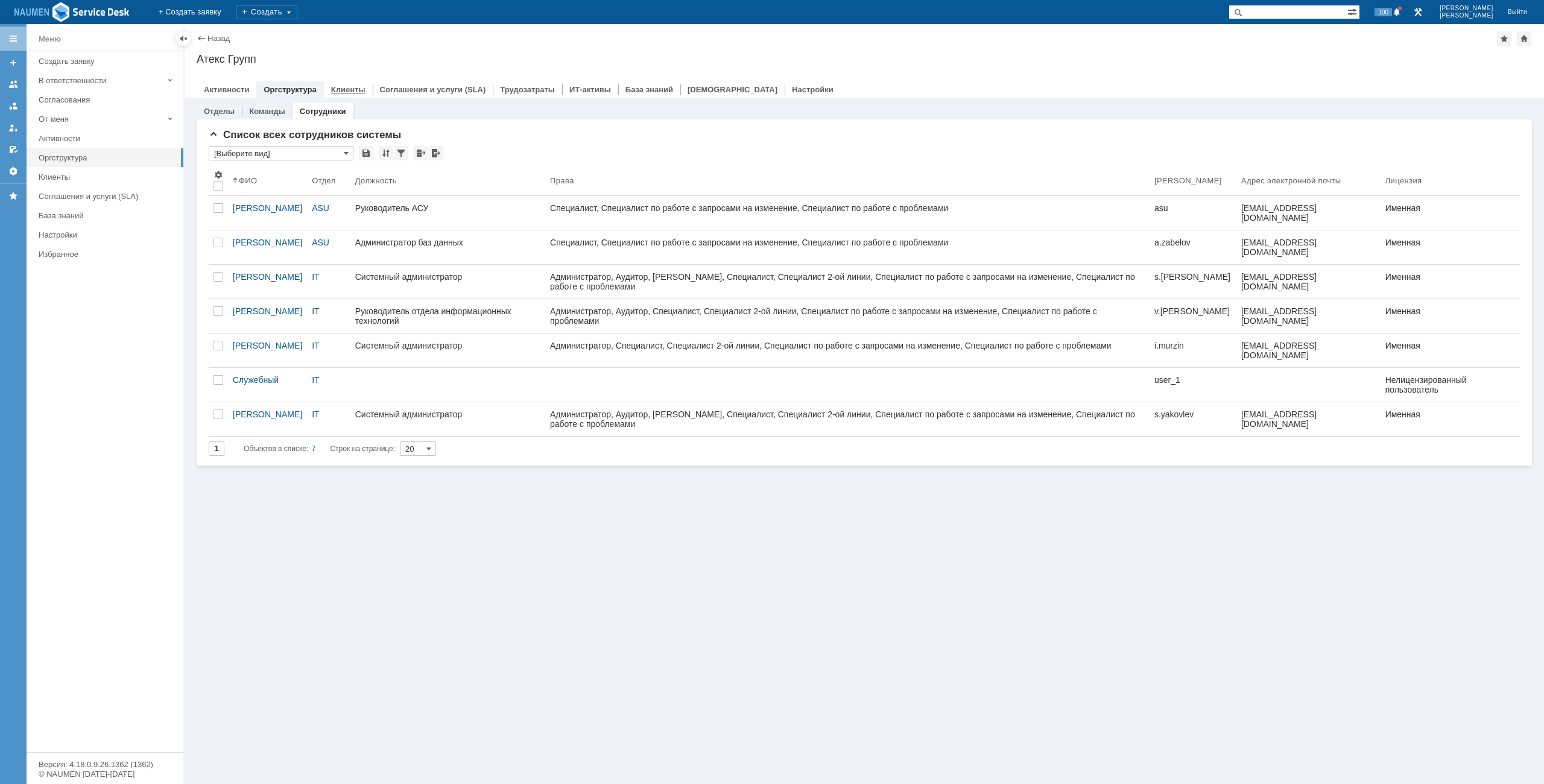
click at [346, 90] on link "Клиенты" at bounding box center [348, 90] width 34 height 9
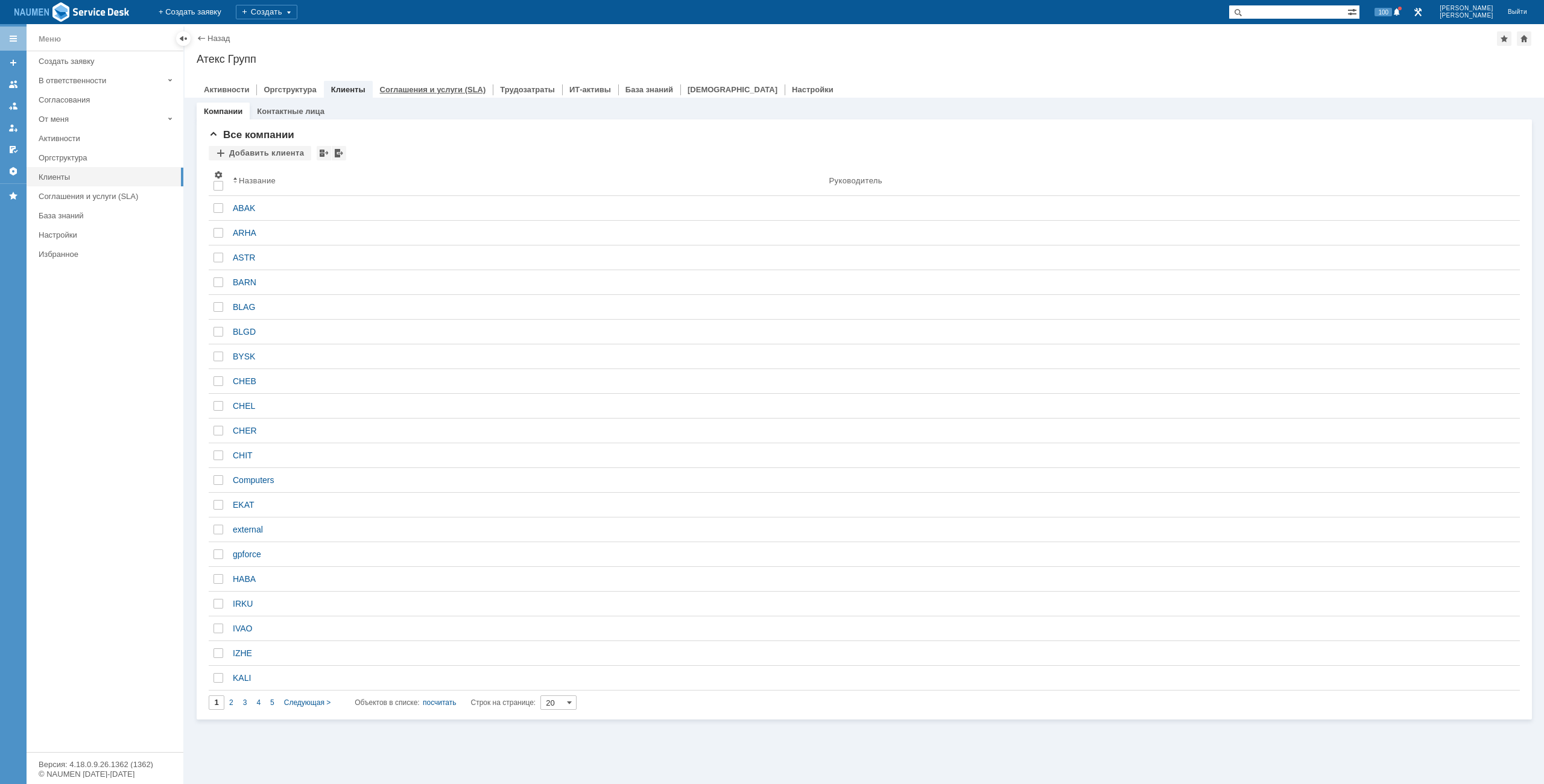
click at [417, 87] on link "Соглашения и услуги (SLA)" at bounding box center [432, 90] width 106 height 9
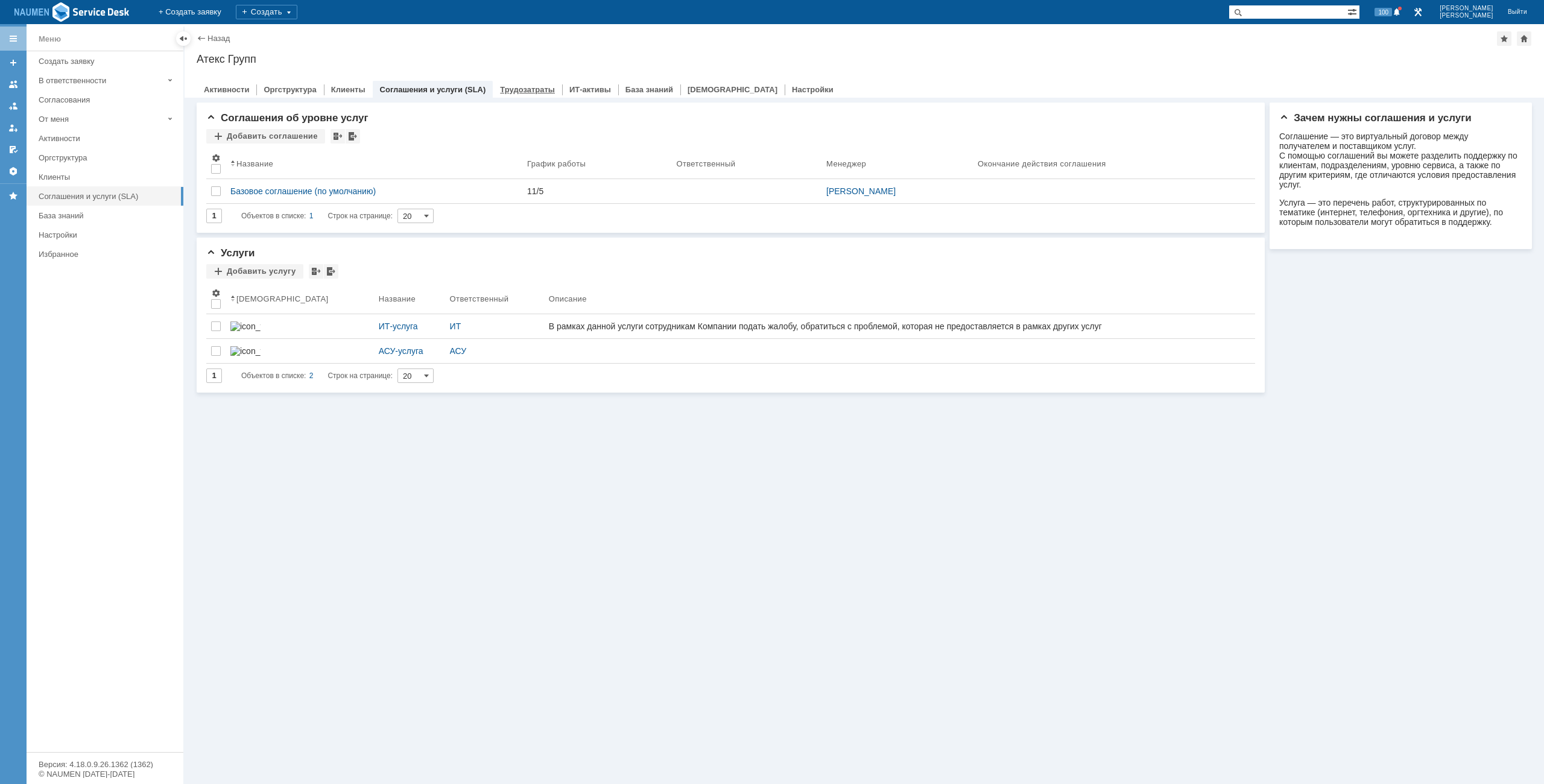
click at [528, 90] on link "Трудозатраты" at bounding box center [527, 90] width 55 height 9
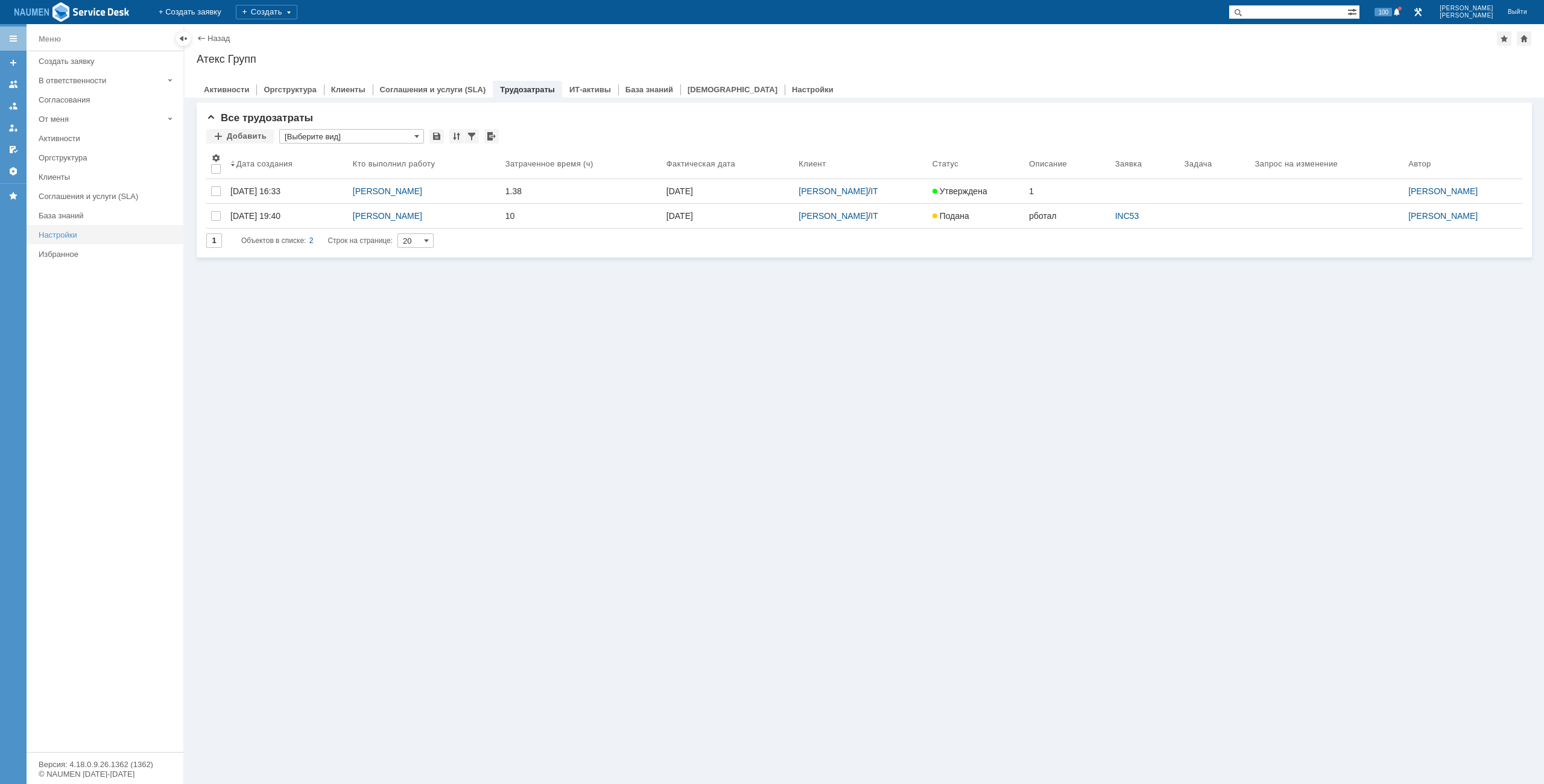
click at [53, 235] on div "Настройки" at bounding box center [107, 235] width 138 height 9
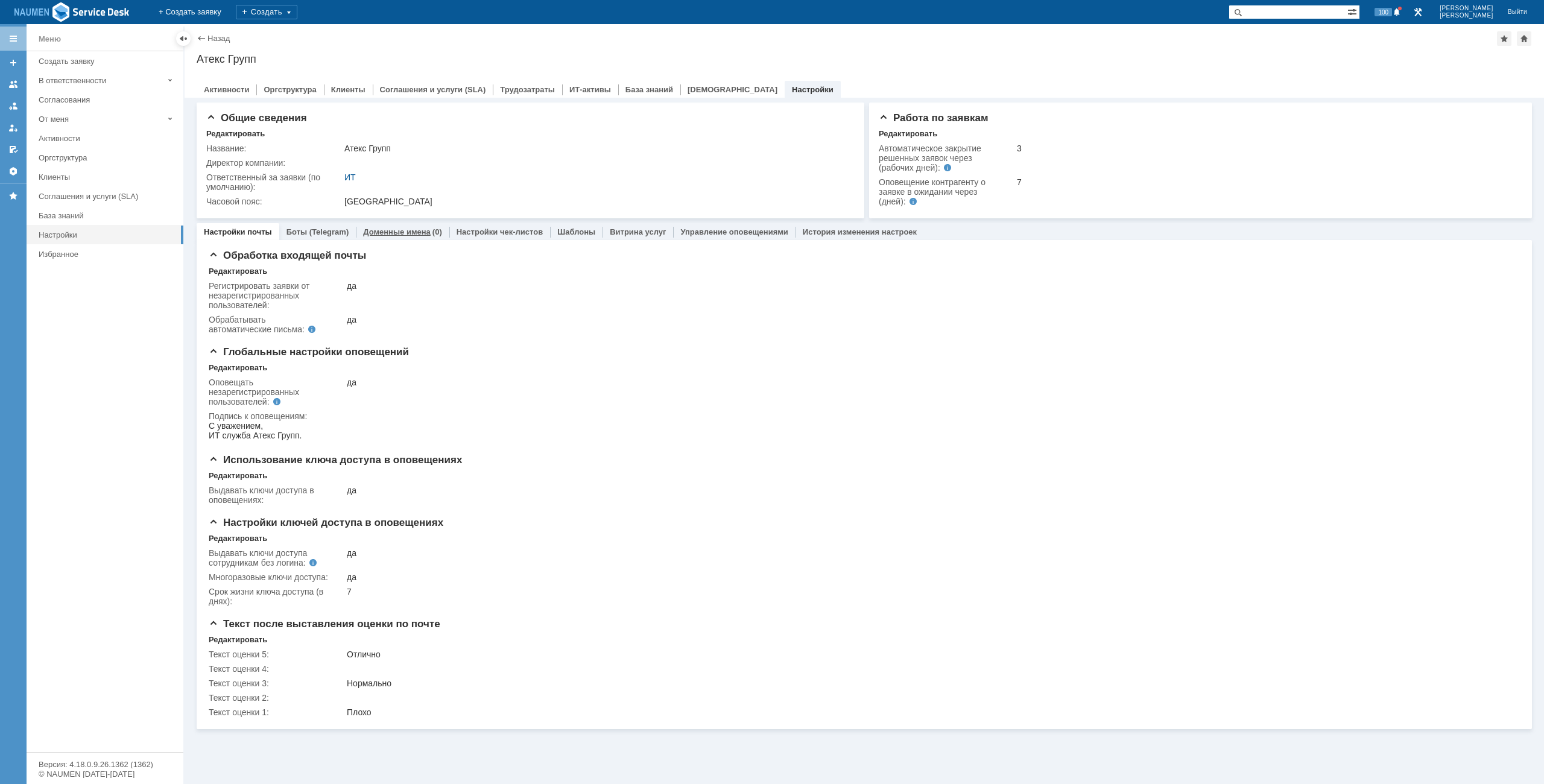
click at [399, 229] on link "Доменные имена" at bounding box center [396, 232] width 67 height 9
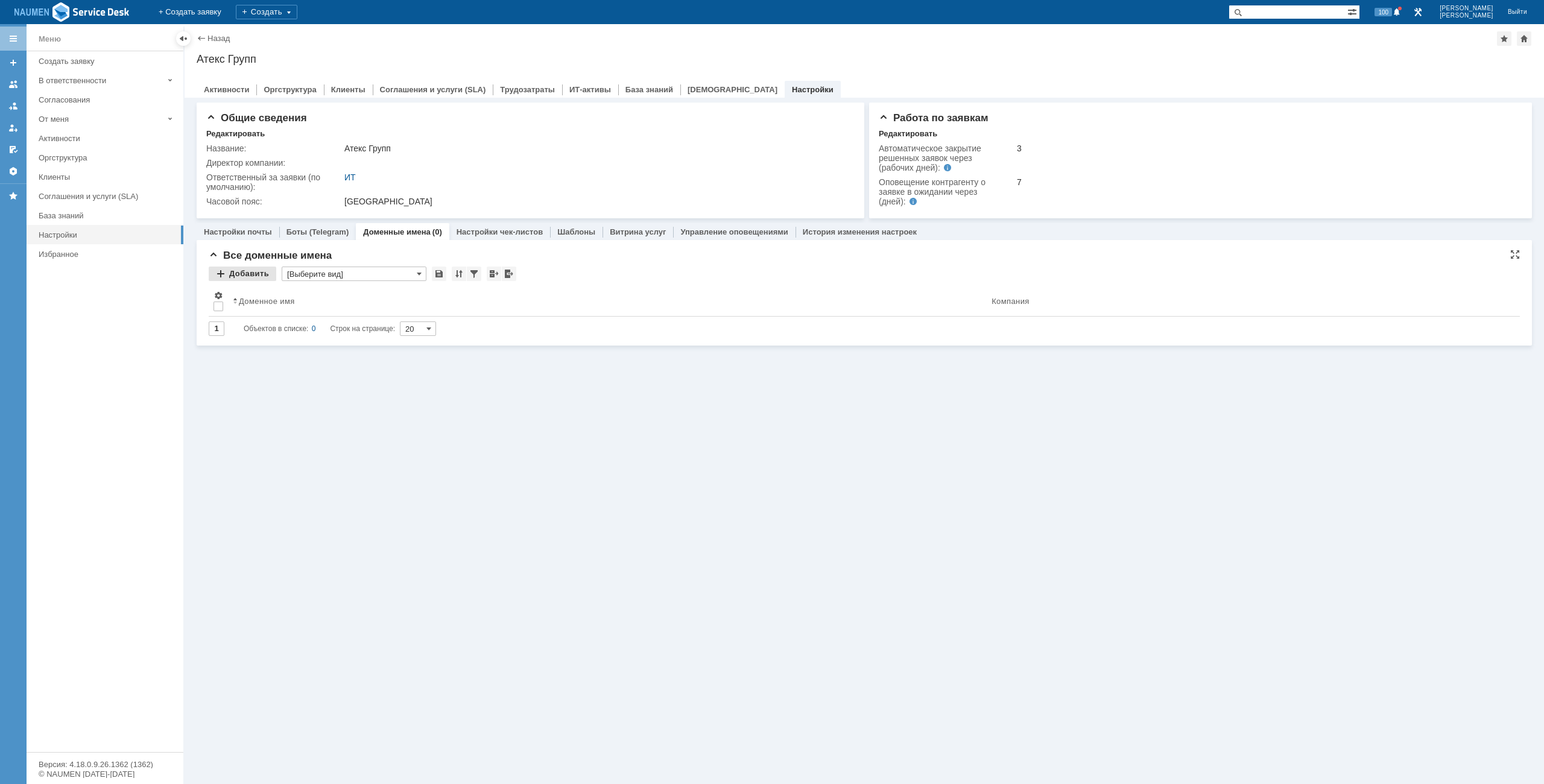
click at [249, 277] on div "Добавить" at bounding box center [242, 274] width 67 height 15
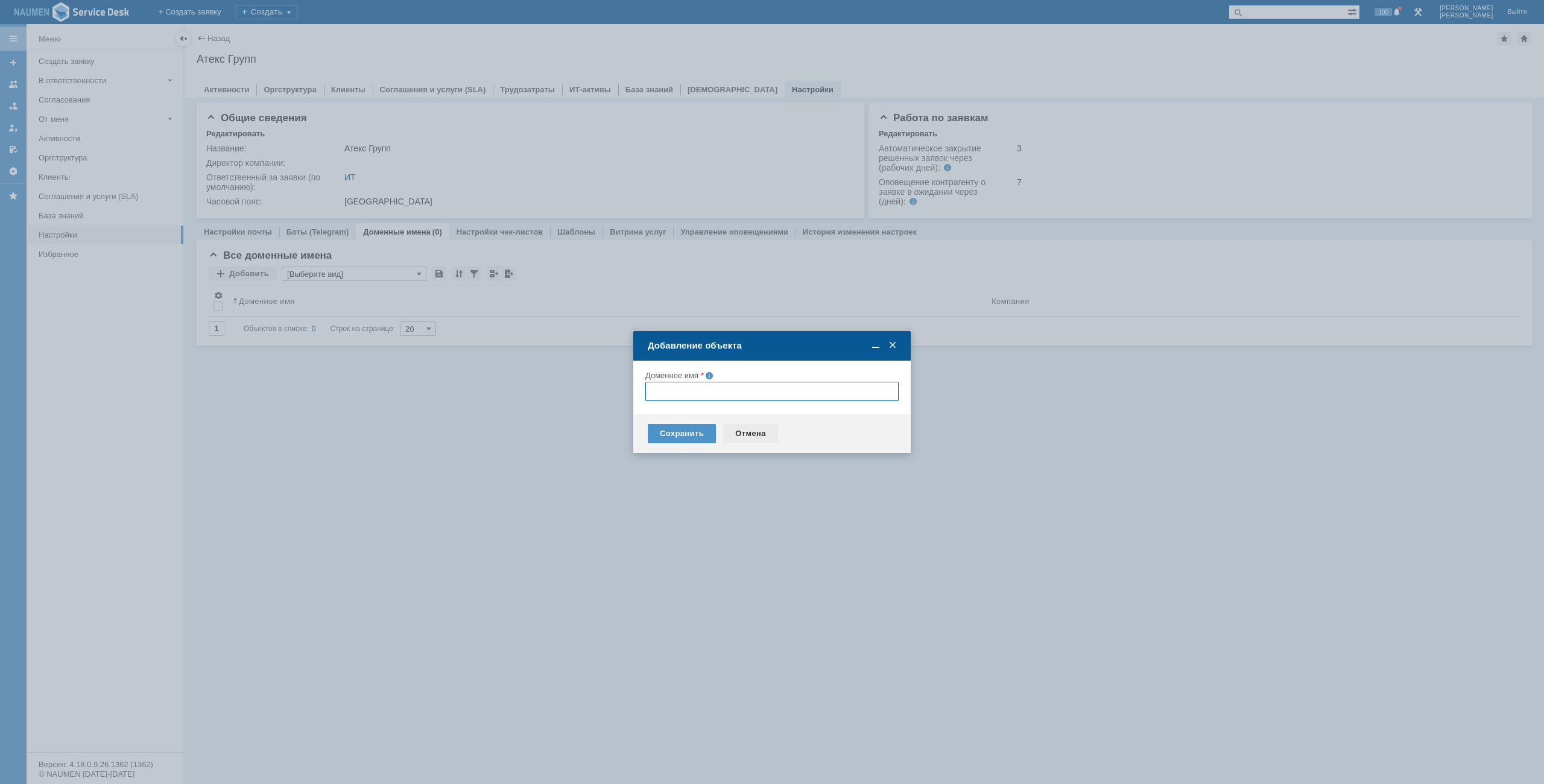
click at [758, 439] on div "Отмена" at bounding box center [750, 433] width 55 height 19
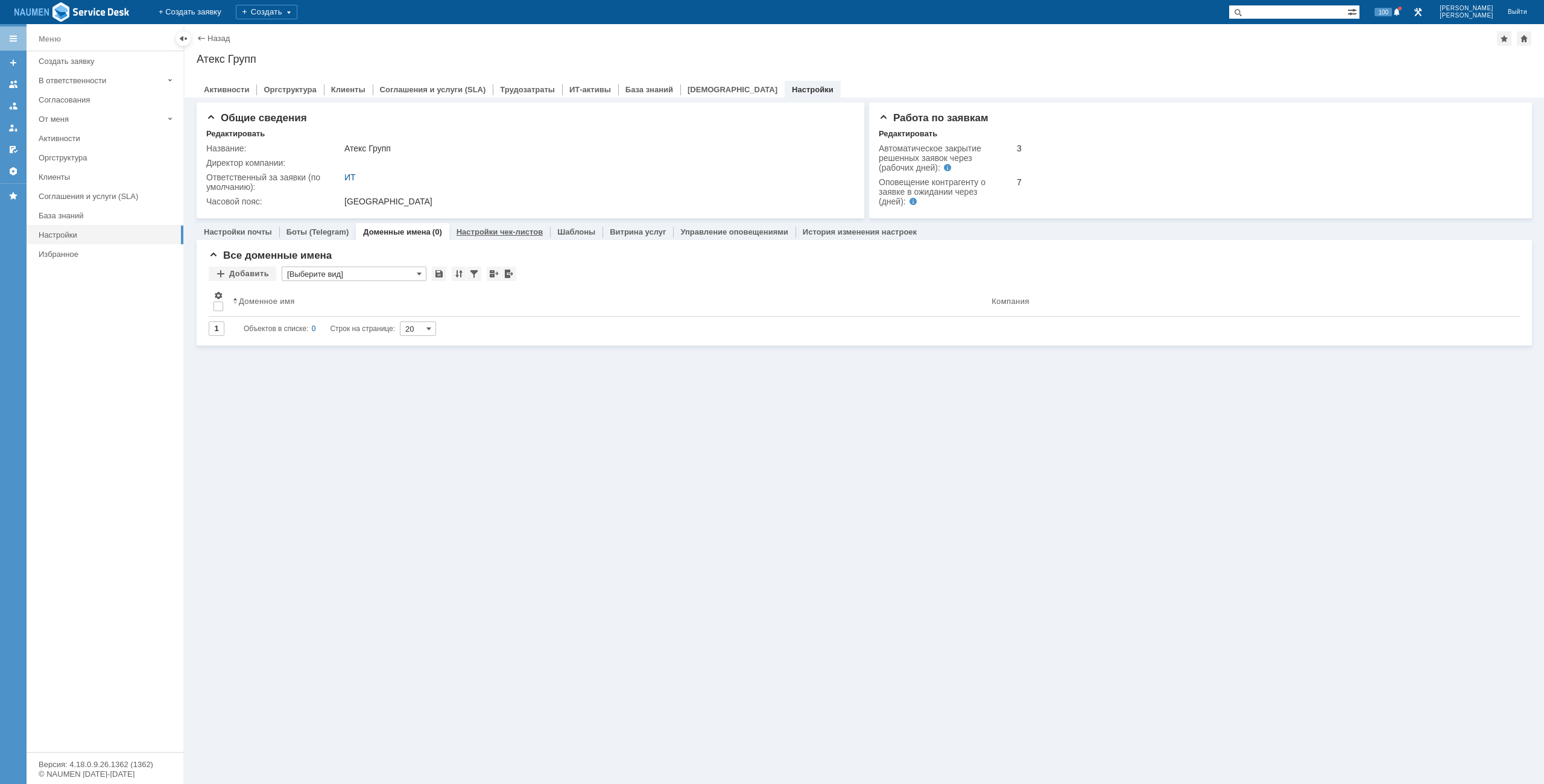
click at [518, 238] on div "Настройки чек-листов" at bounding box center [500, 232] width 101 height 18
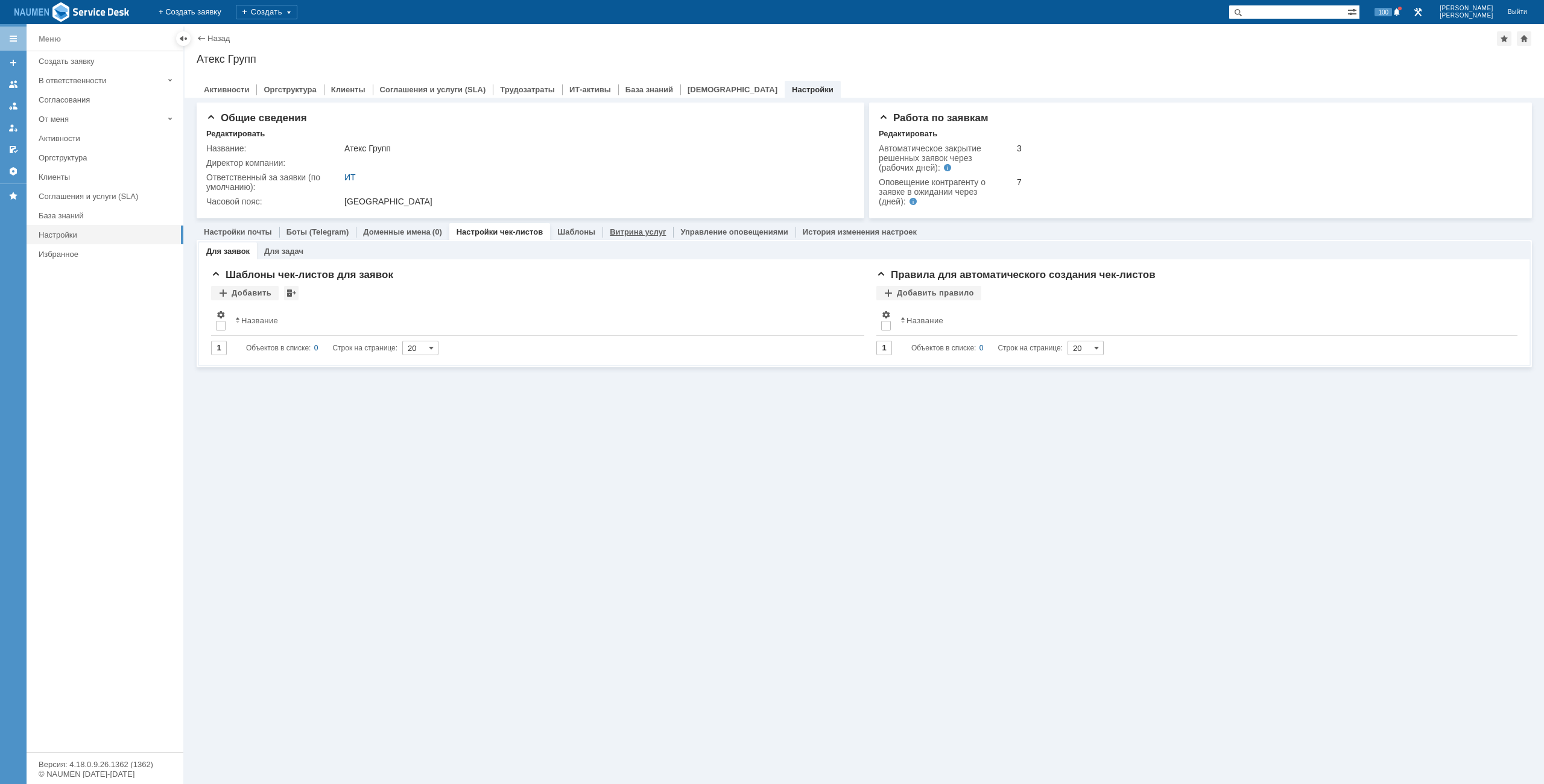
click at [615, 231] on link "Витрина услуг" at bounding box center [638, 232] width 56 height 9
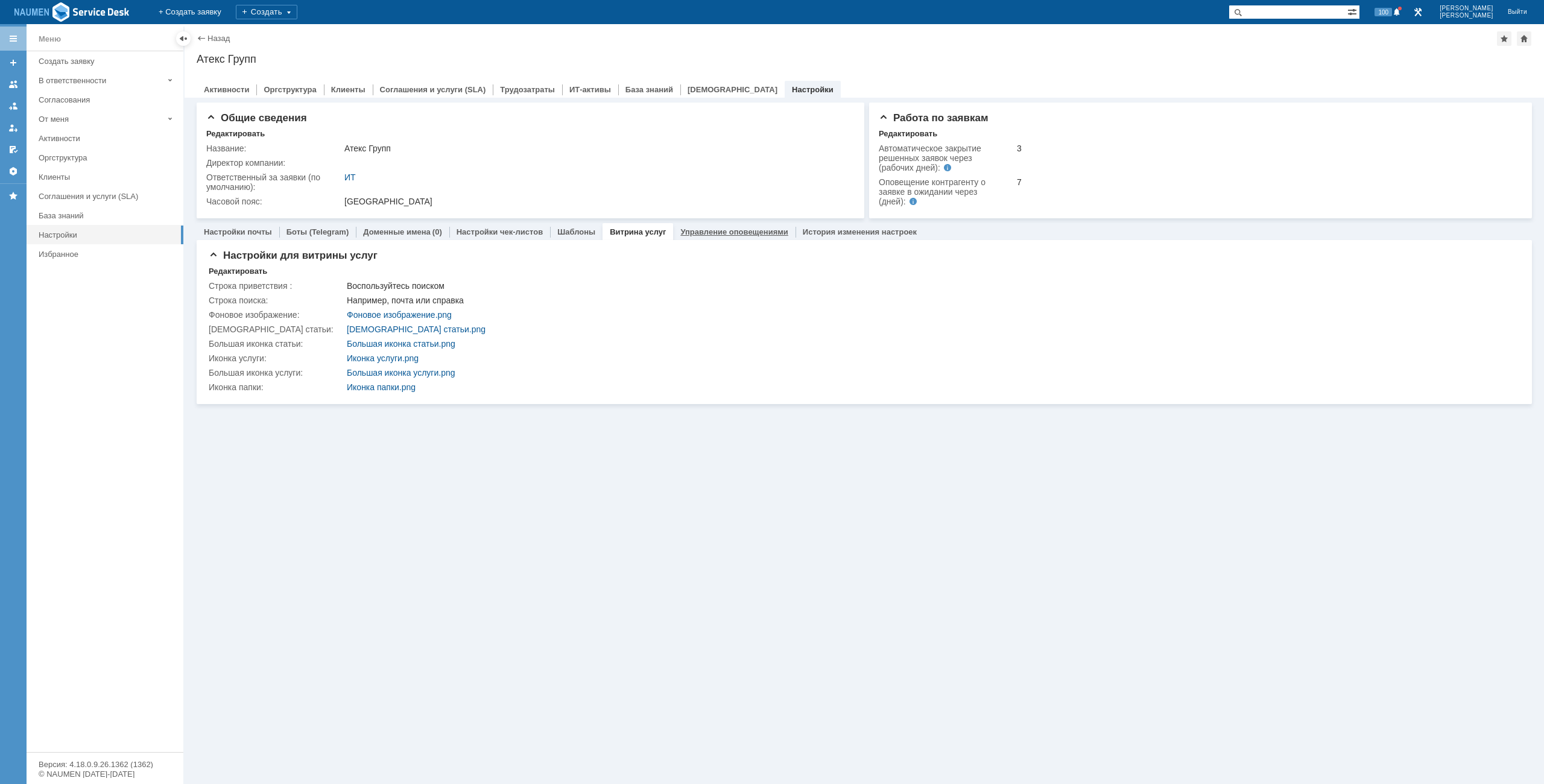
click at [681, 229] on link "Управление оповещениями" at bounding box center [734, 232] width 107 height 9
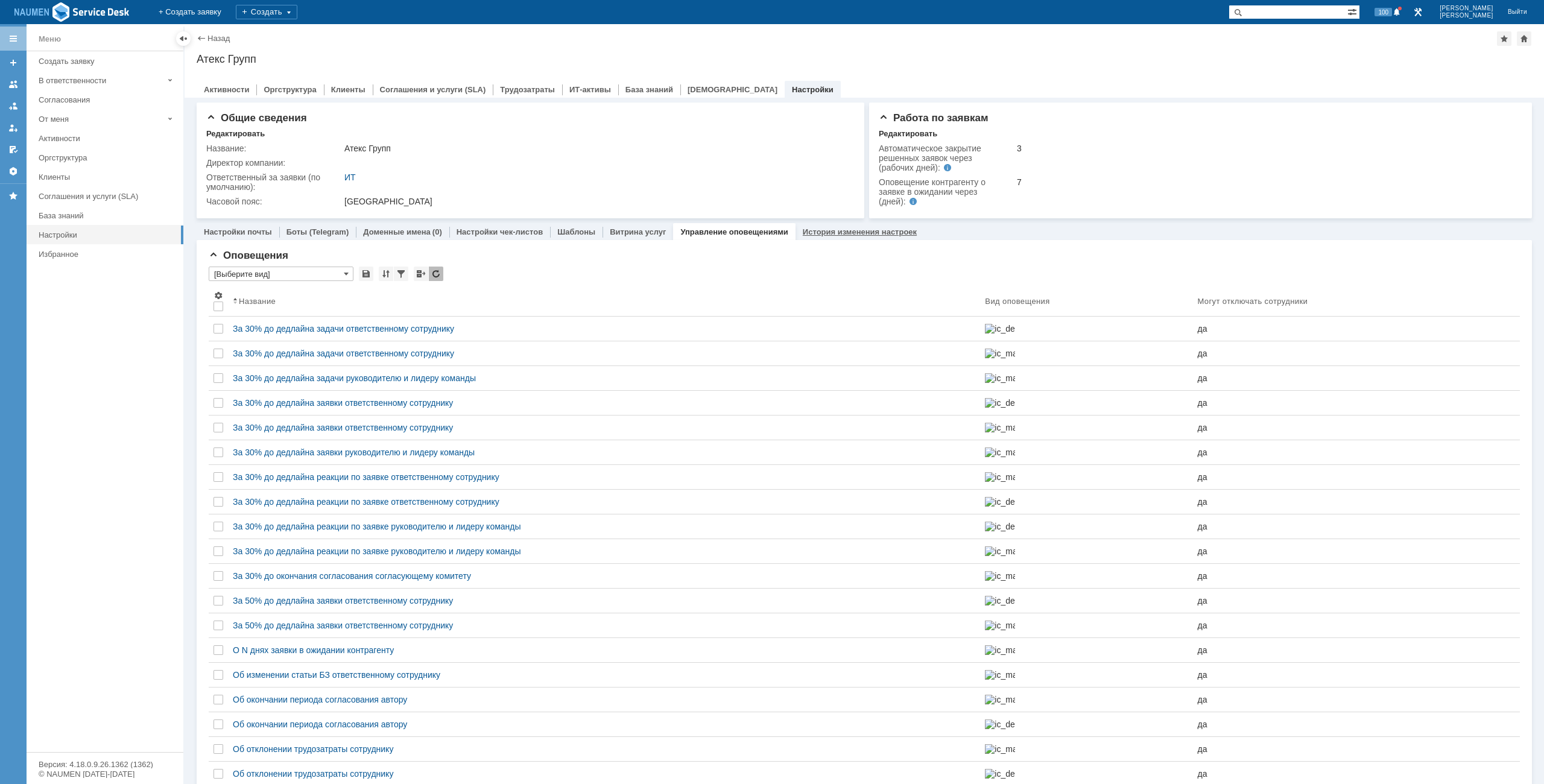
click at [803, 235] on link "История изменения настроек" at bounding box center [860, 232] width 114 height 9
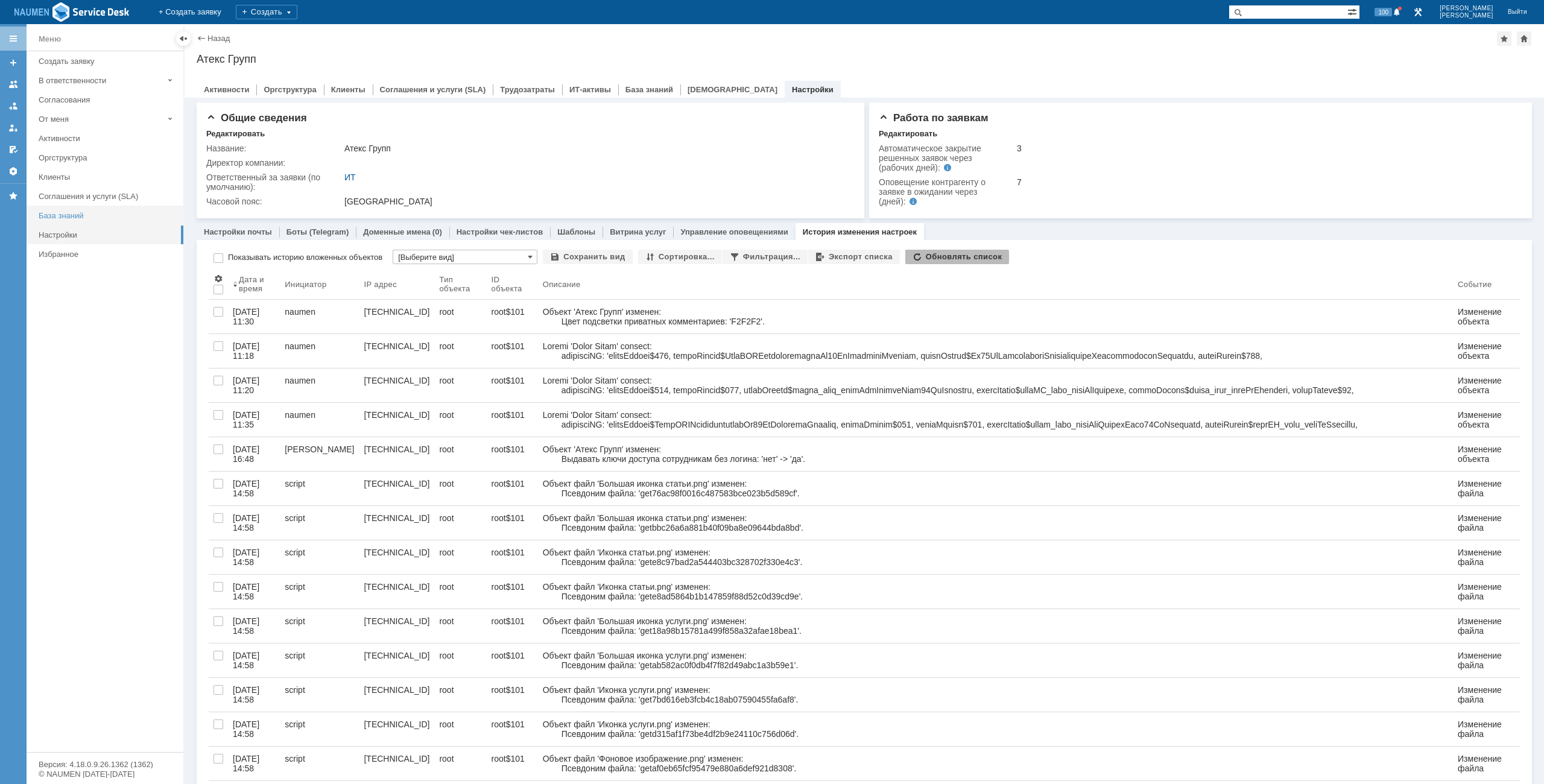
click at [86, 219] on div "База знаний" at bounding box center [107, 215] width 138 height 9
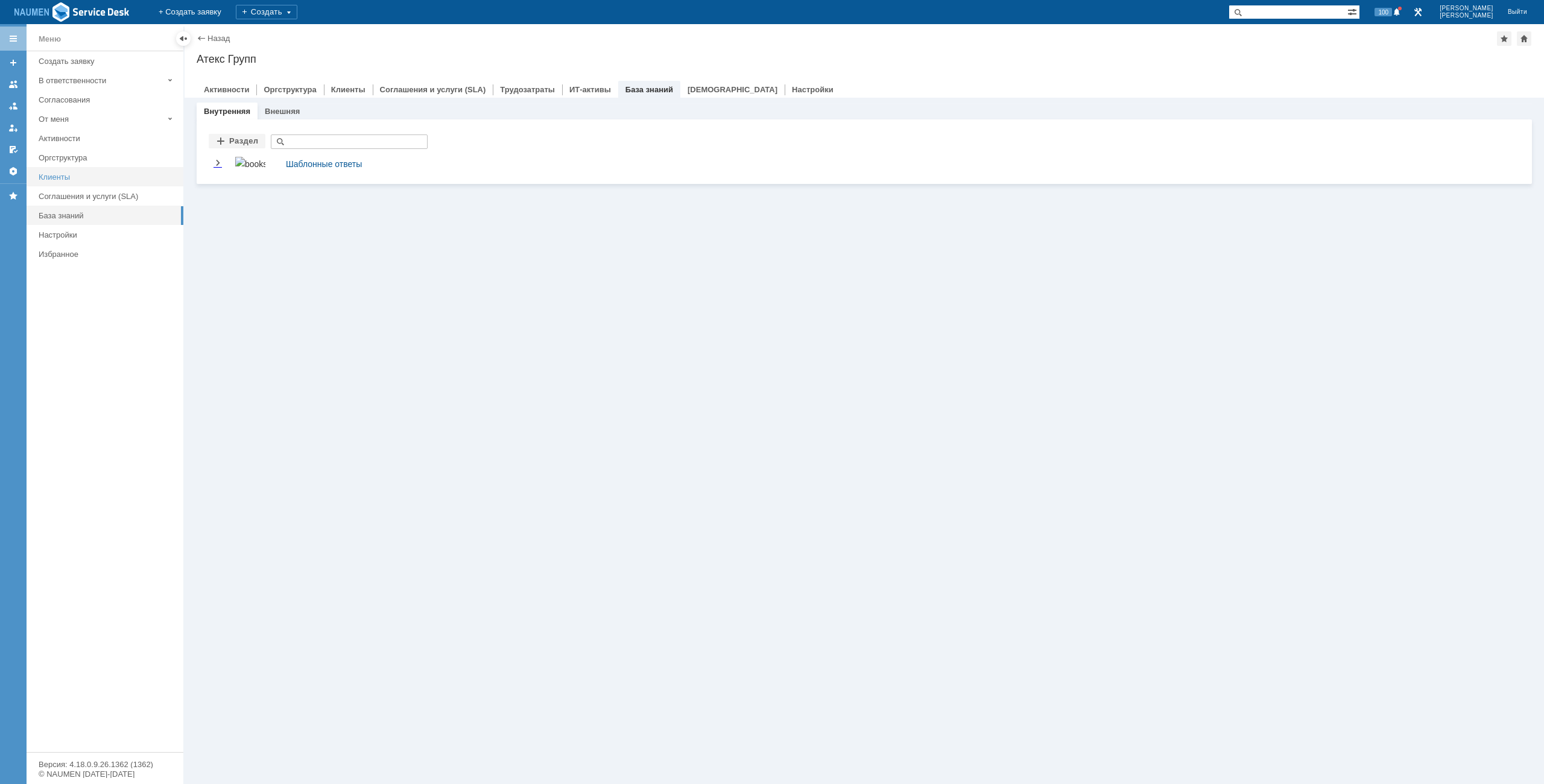
click at [66, 177] on div "Клиенты" at bounding box center [107, 177] width 138 height 9
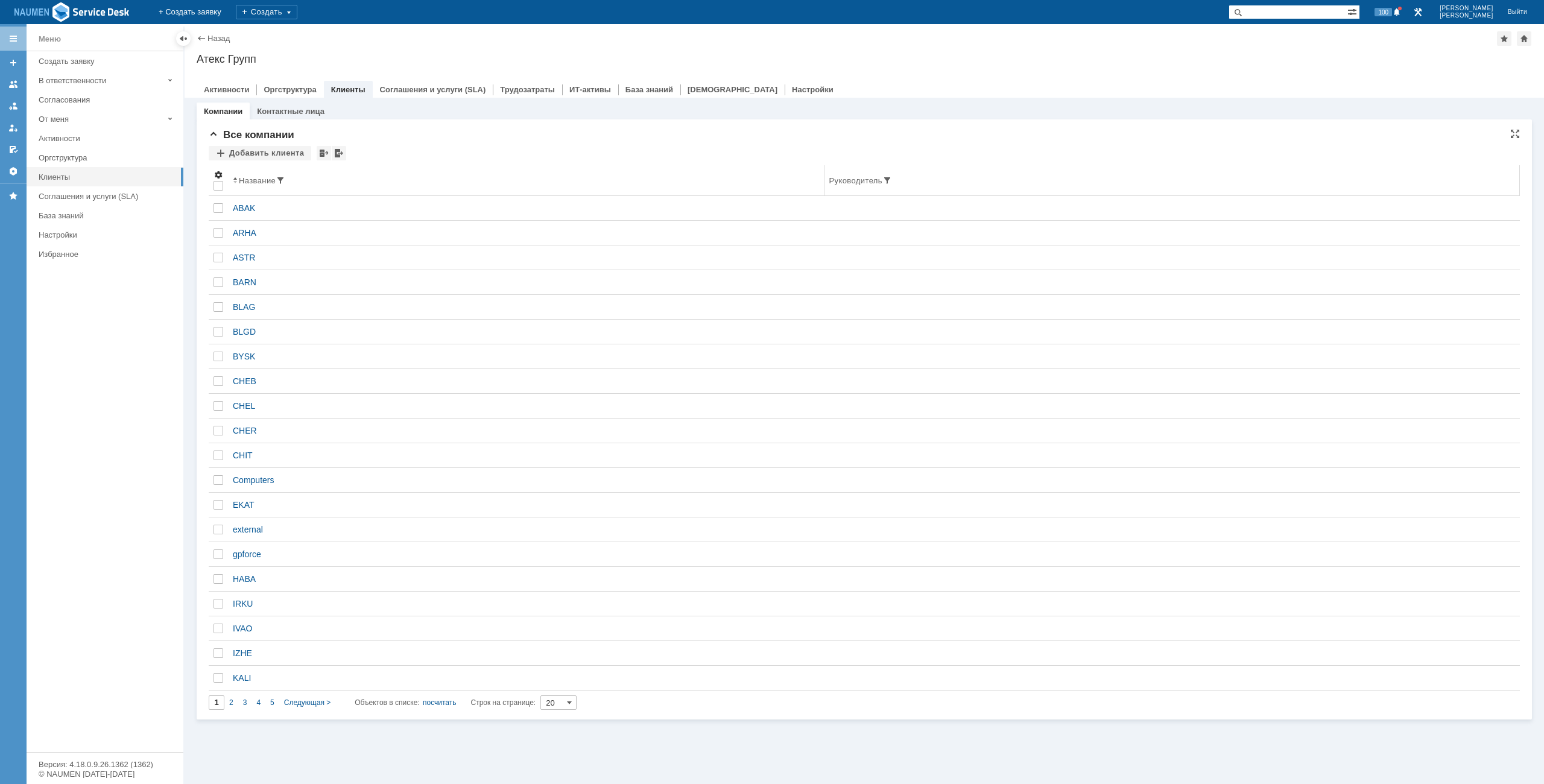
click at [220, 174] on span at bounding box center [218, 175] width 10 height 10
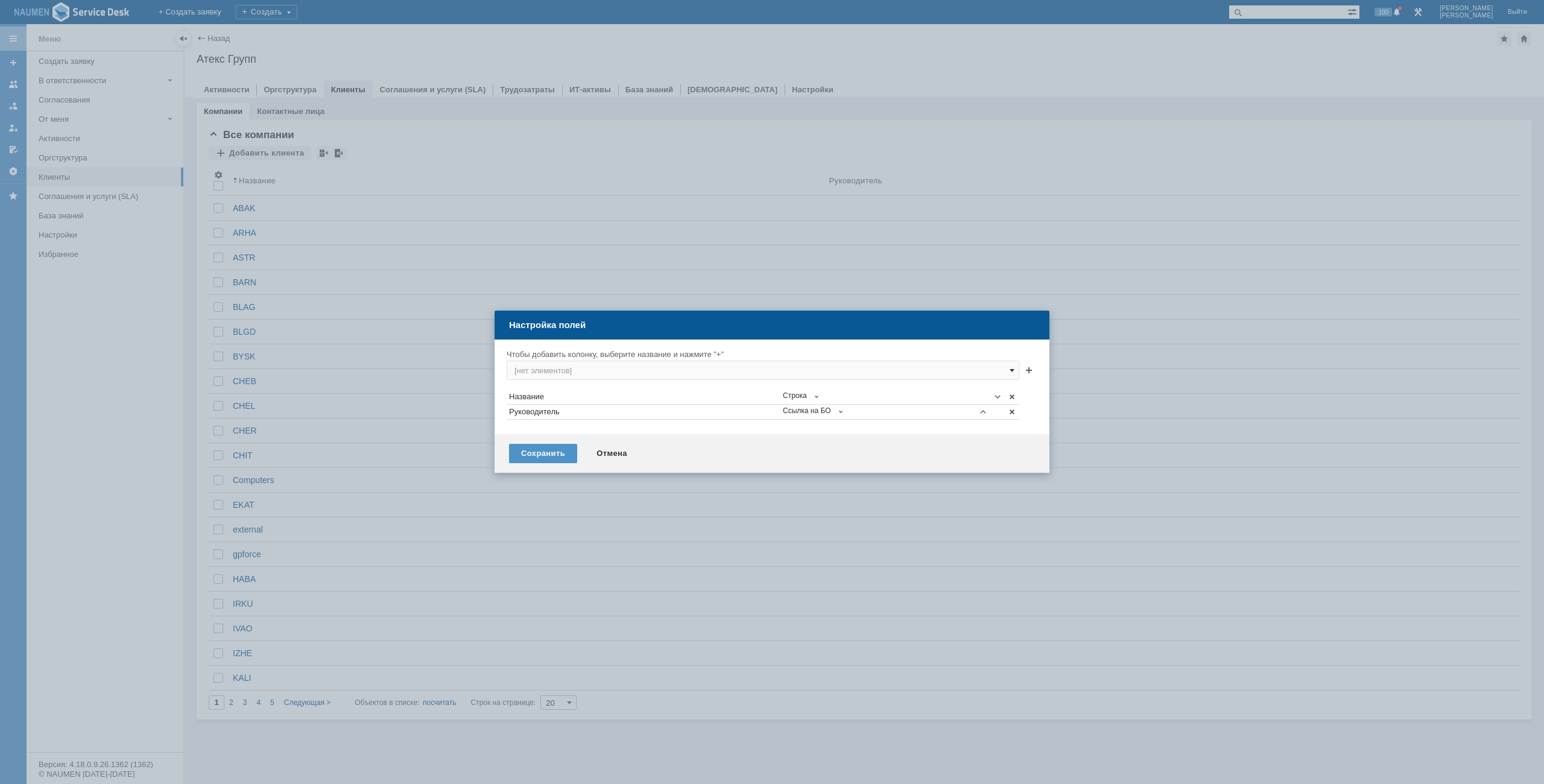
click at [1012, 371] on span at bounding box center [1012, 369] width 5 height 10
click at [842, 412] on span at bounding box center [840, 412] width 10 height 10
click at [602, 451] on div "Отмена" at bounding box center [612, 453] width 55 height 19
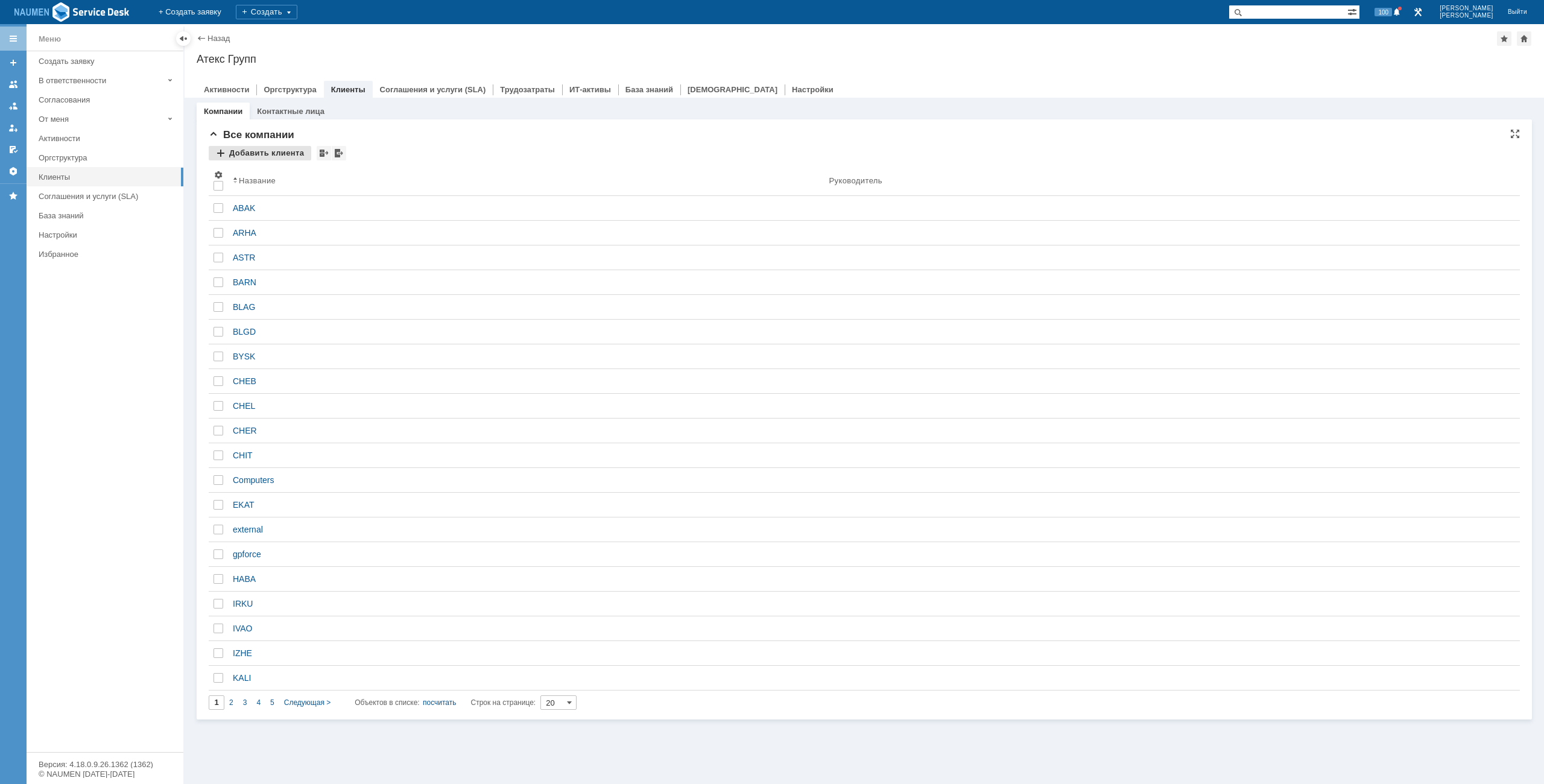
click at [262, 152] on div "Добавить клиента" at bounding box center [260, 153] width 102 height 15
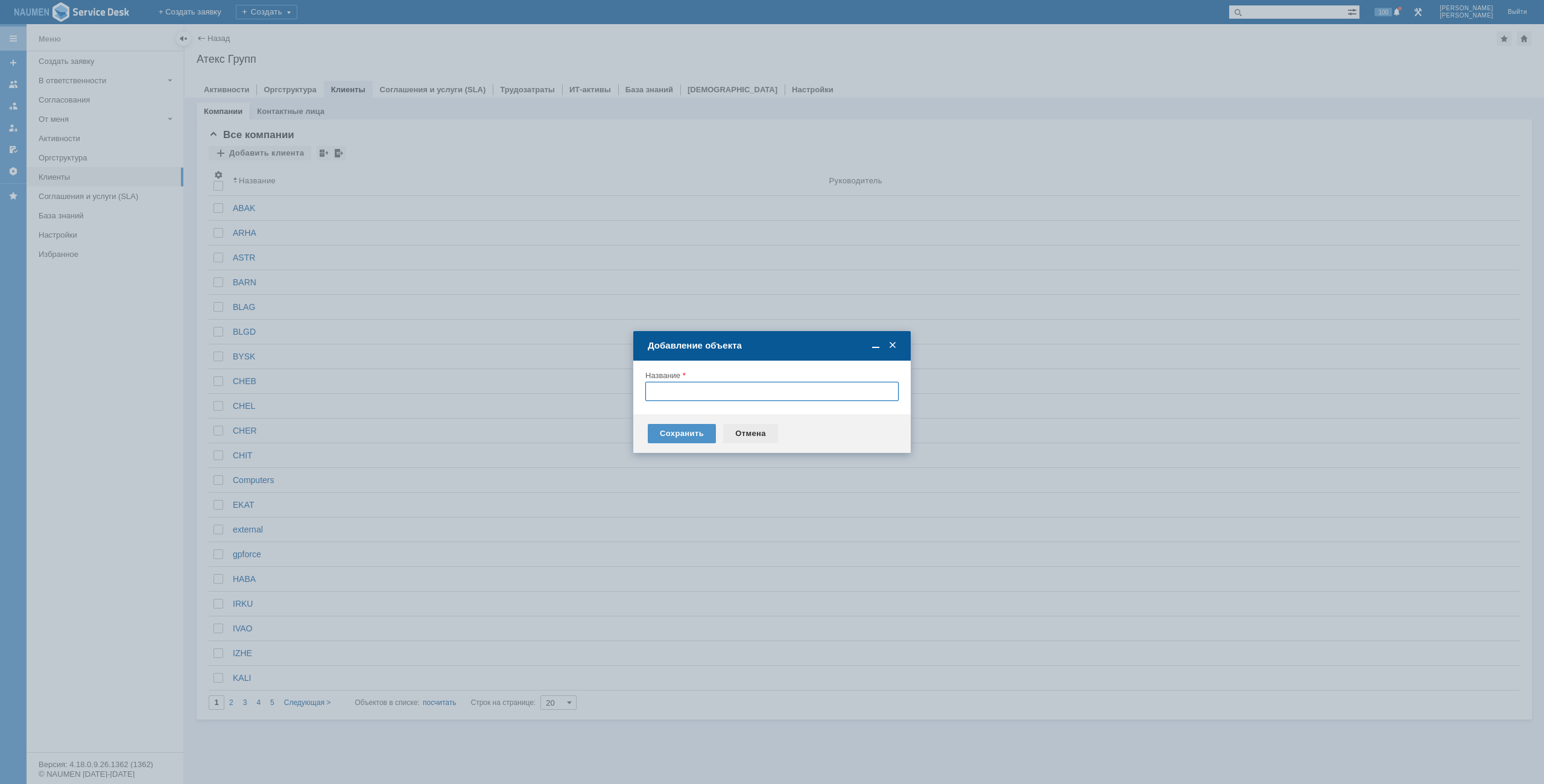
click at [747, 431] on div "Отмена" at bounding box center [750, 433] width 55 height 19
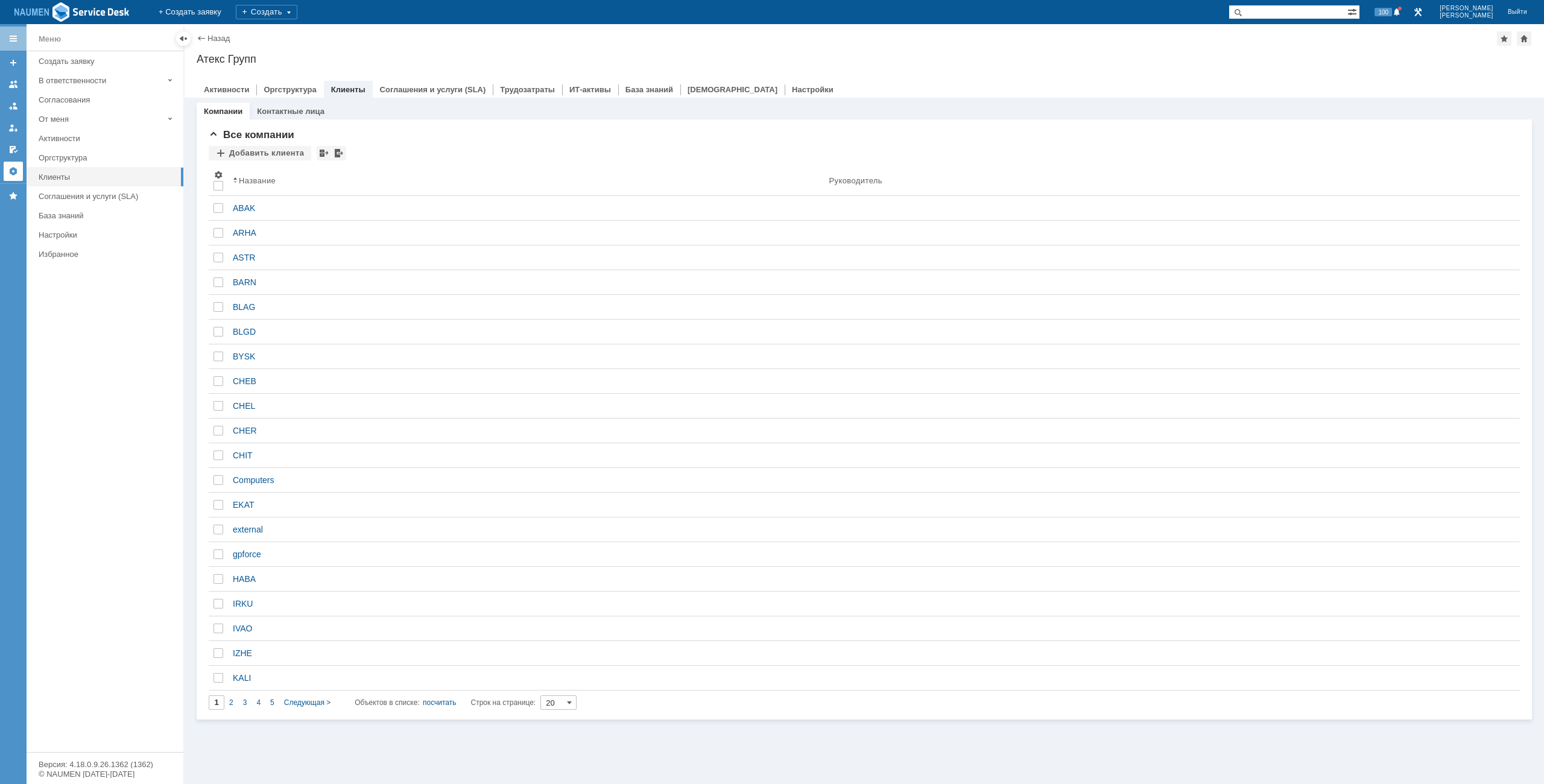
click at [19, 170] on link at bounding box center [13, 171] width 19 height 19
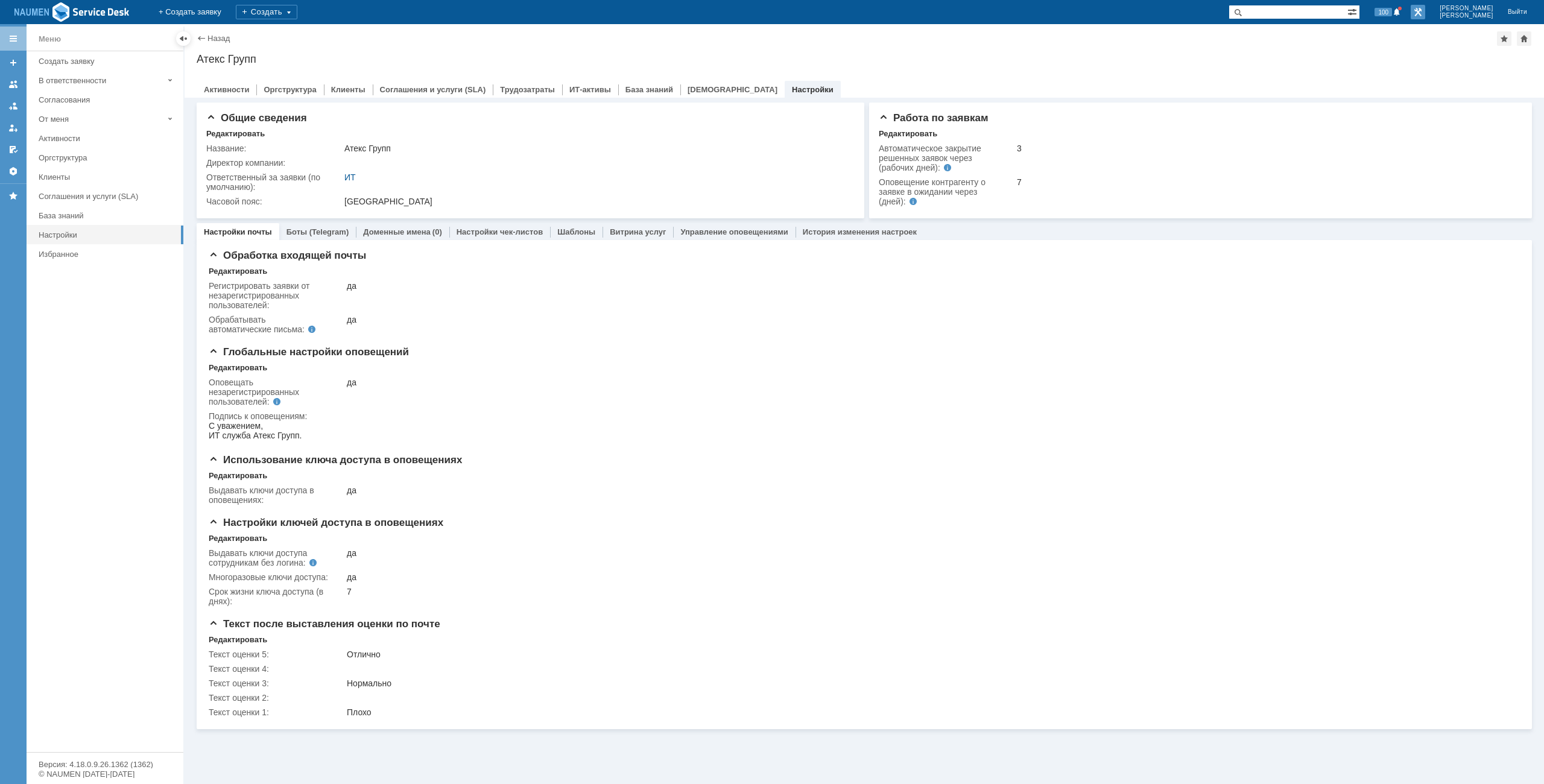
click at [1425, 16] on link at bounding box center [1418, 13] width 15 height 15
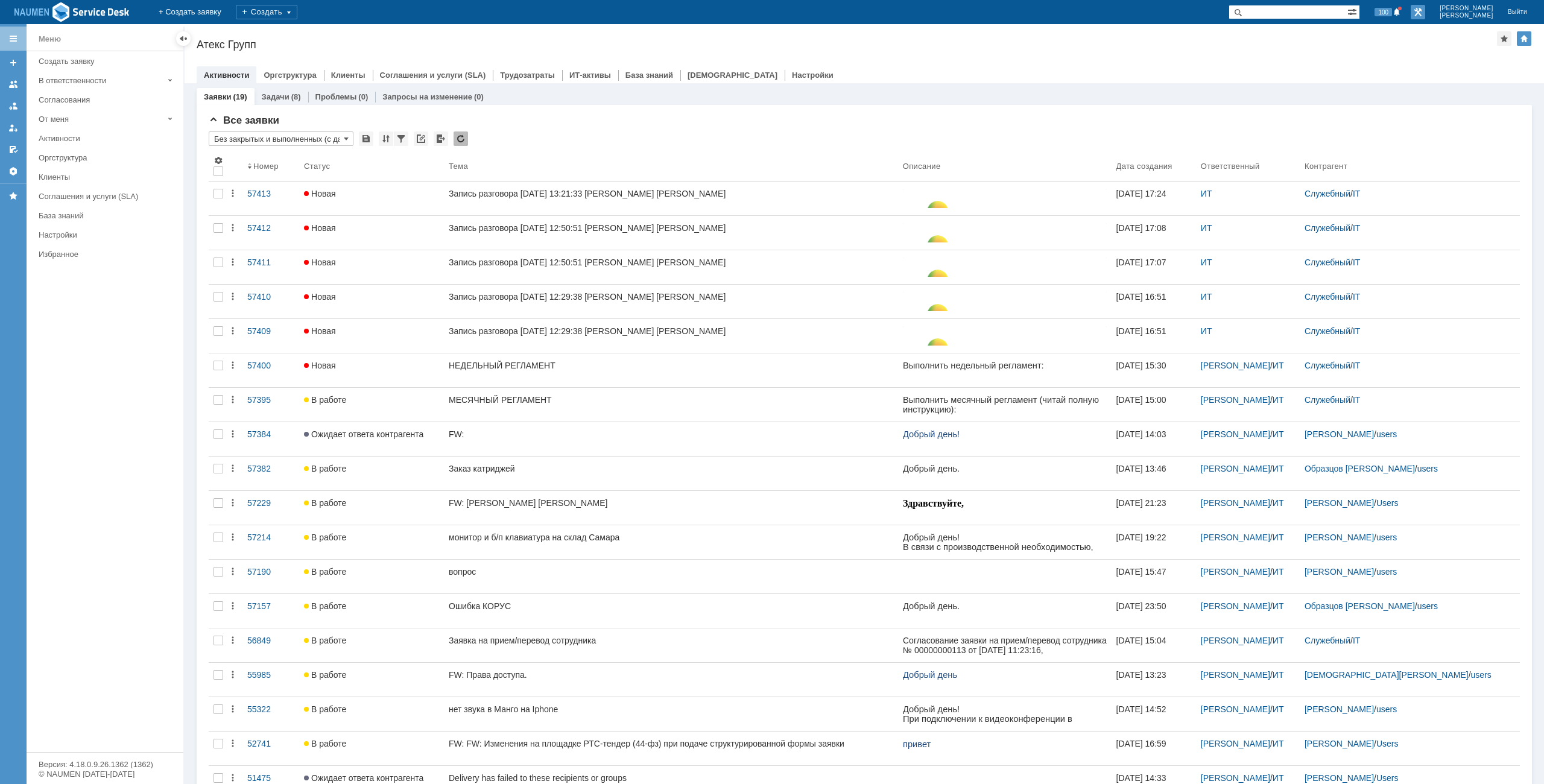
click at [1425, 13] on link at bounding box center [1418, 13] width 15 height 15
